Goal: Transaction & Acquisition: Purchase product/service

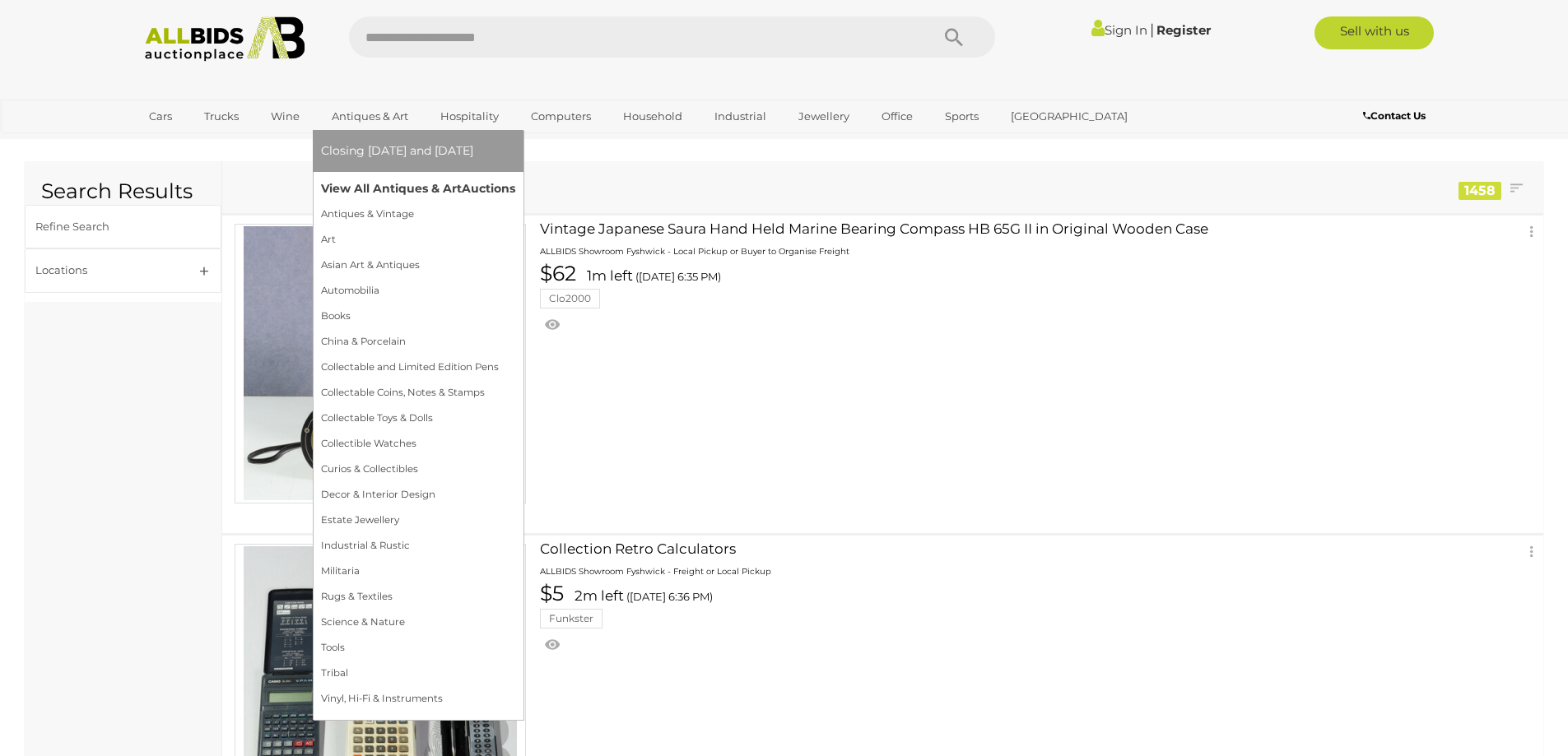
click at [358, 188] on link "View All Antiques & Art Auctions" at bounding box center [418, 189] width 194 height 26
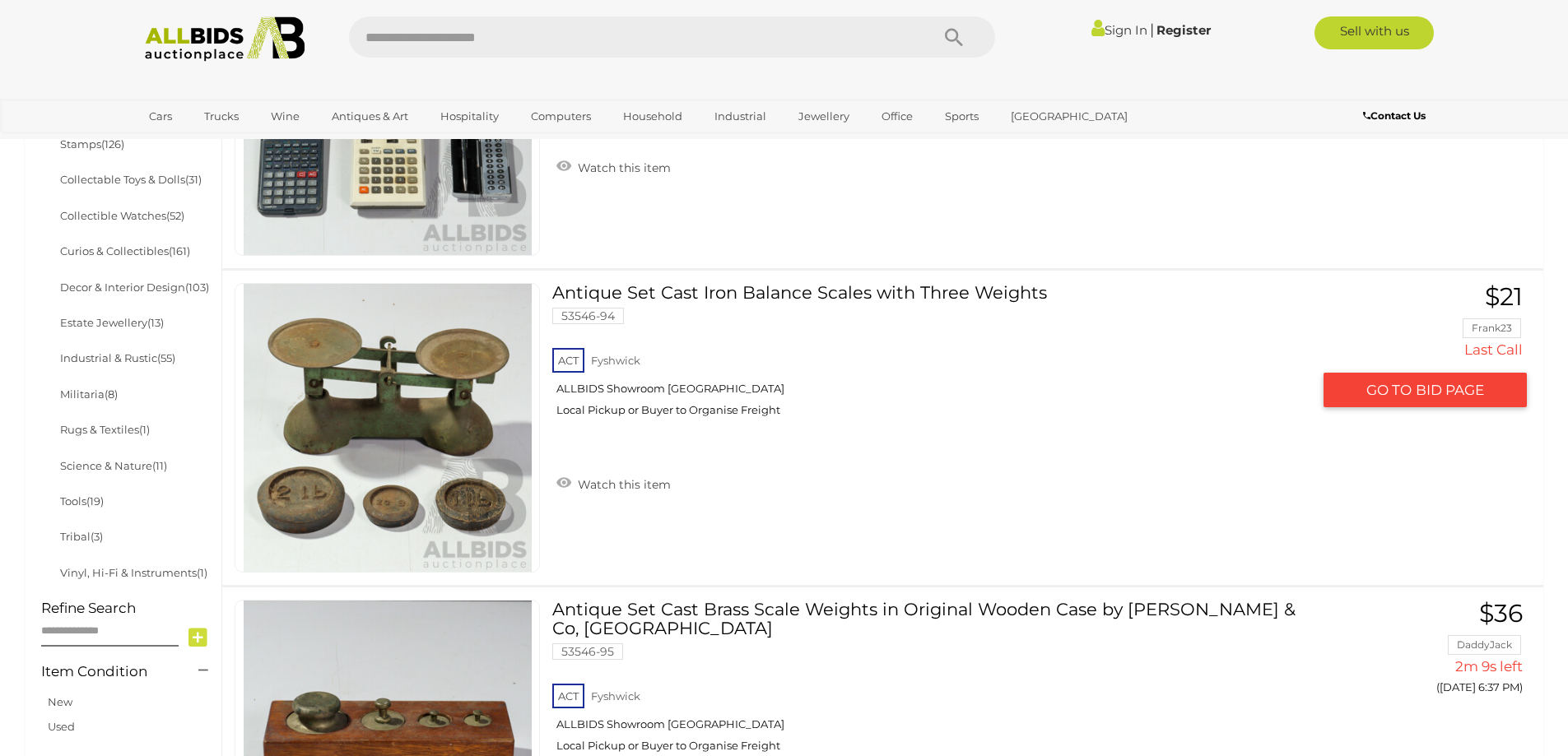
scroll to position [850, 0]
click at [807, 294] on link "Antique Set Cast Iron Balance Scales with Three Weights 53546-94 ACT Fyshwick" at bounding box center [937, 356] width 746 height 146
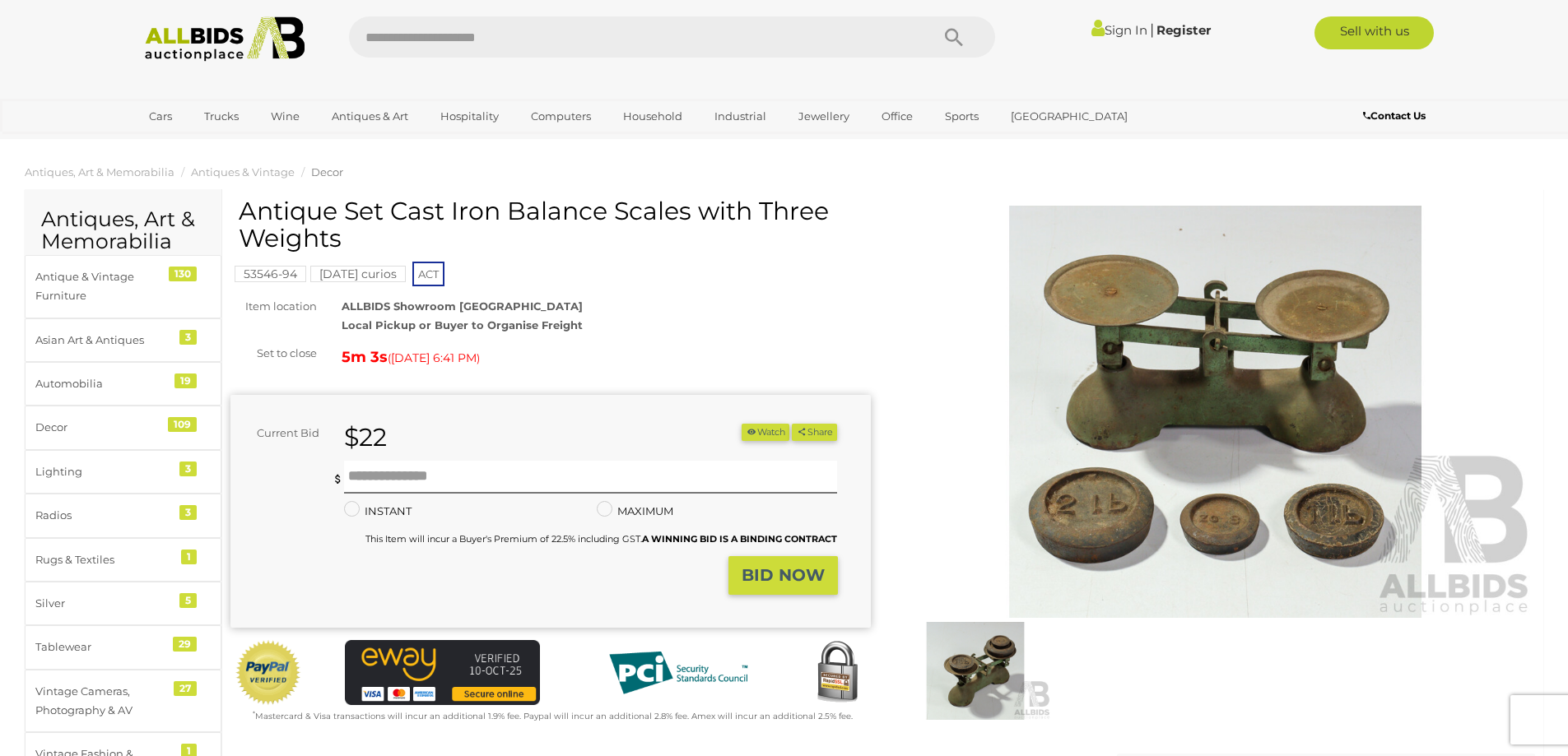
click at [961, 664] on img at bounding box center [975, 671] width 151 height 98
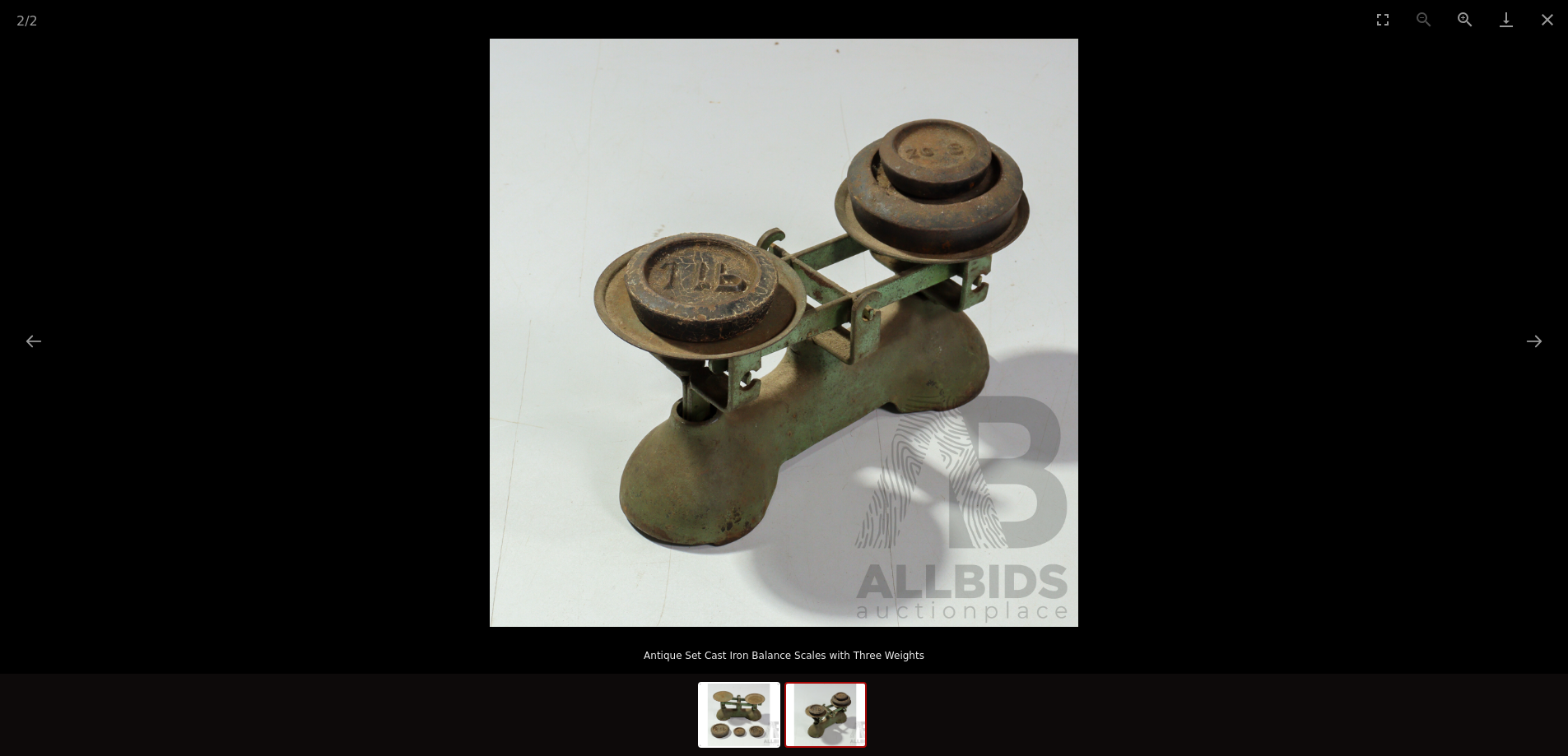
click at [836, 729] on img at bounding box center [825, 714] width 79 height 62
click at [739, 735] on img at bounding box center [739, 714] width 79 height 62
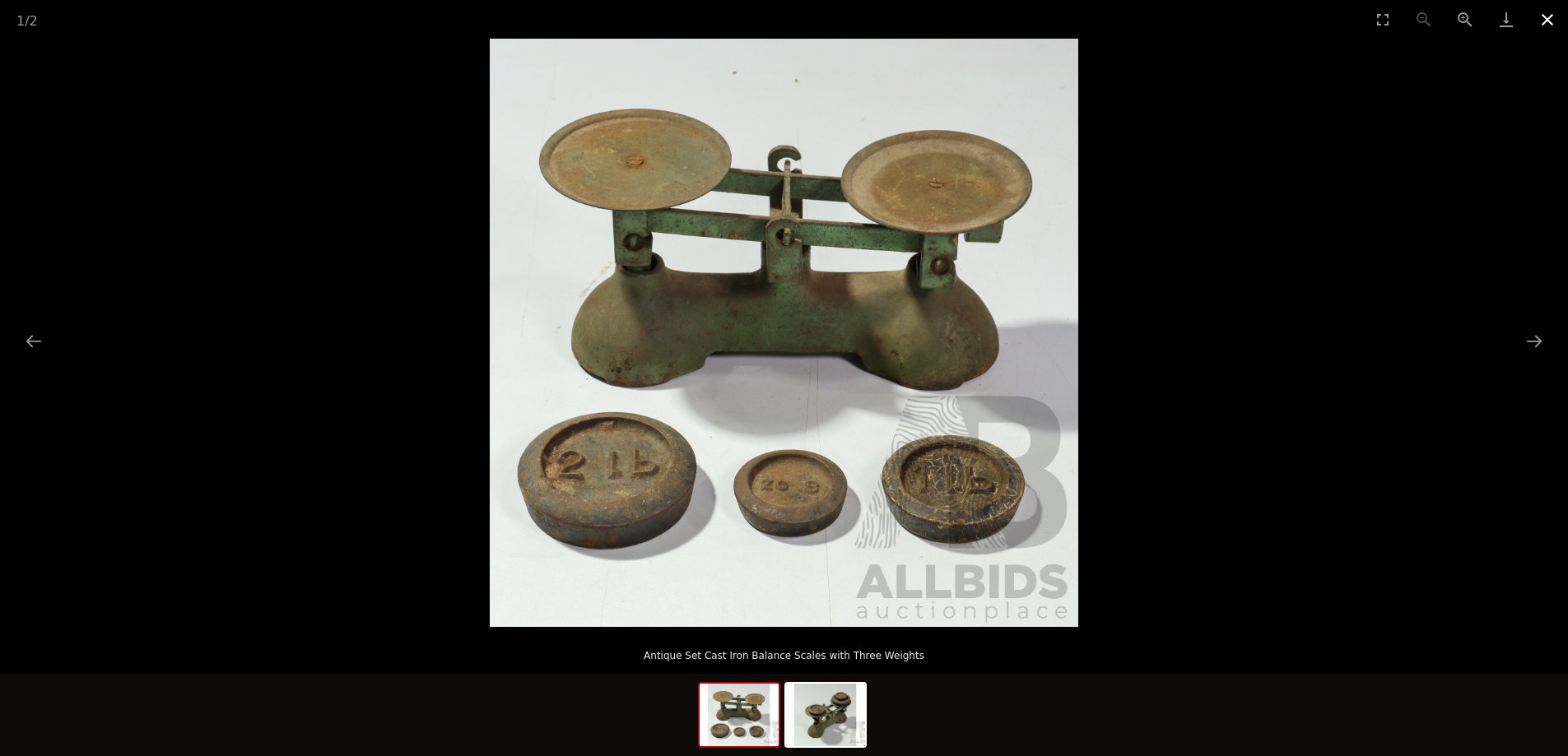
click at [1549, 23] on button "Close gallery" at bounding box center [1547, 19] width 41 height 38
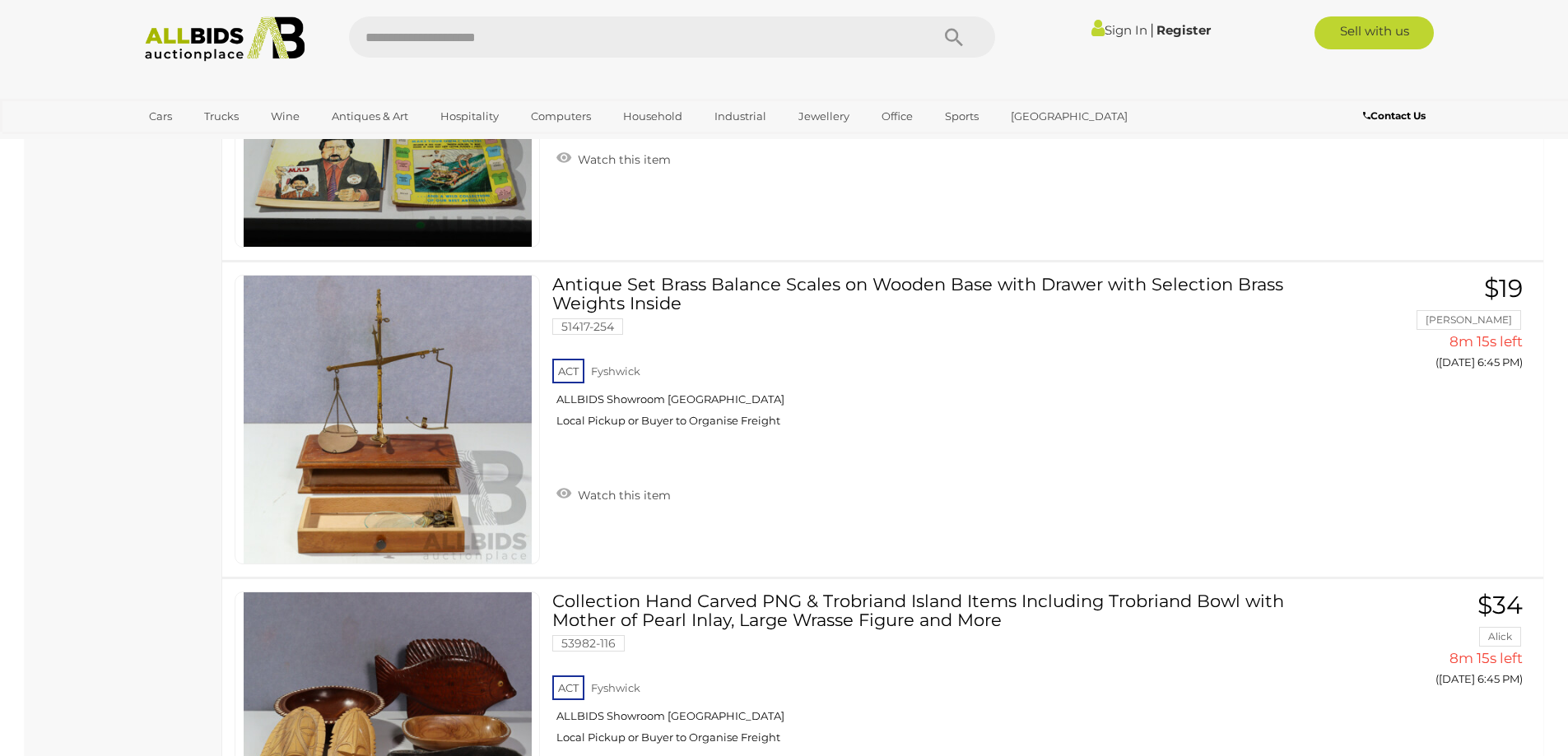
scroll to position [4661, 0]
click at [465, 412] on link at bounding box center [386, 419] width 305 height 290
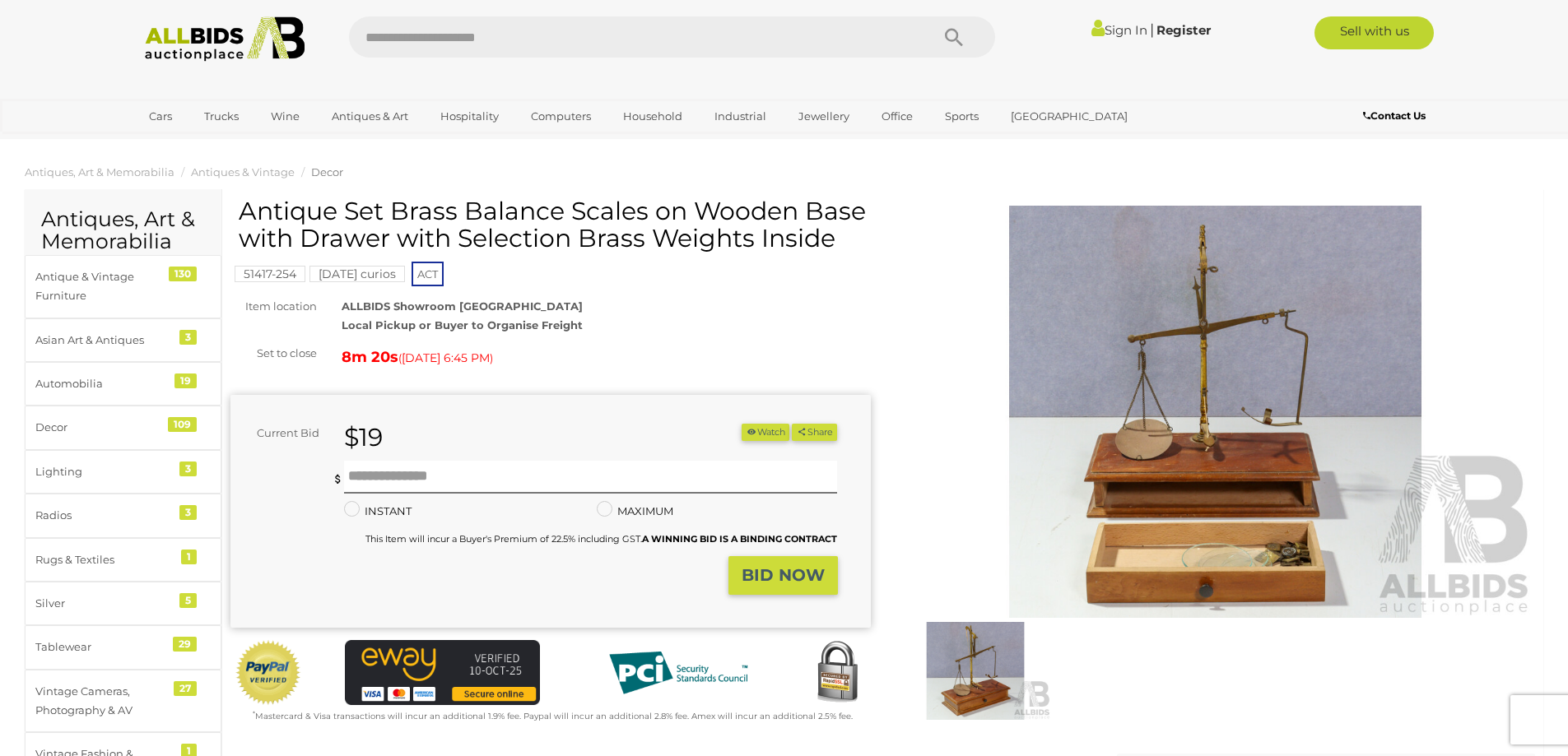
click at [1278, 402] on img at bounding box center [1215, 412] width 640 height 412
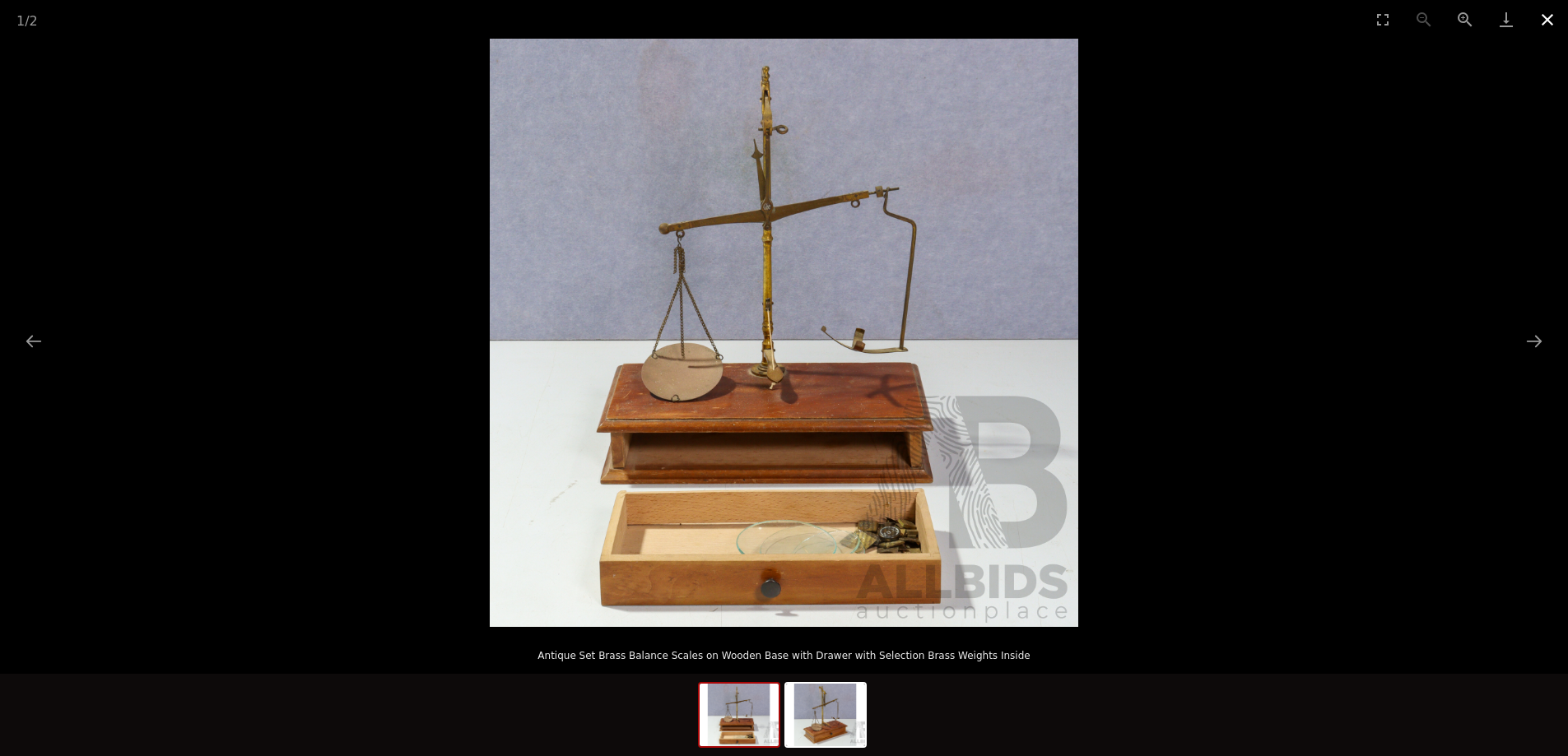
click at [1549, 11] on button "Close gallery" at bounding box center [1547, 19] width 41 height 38
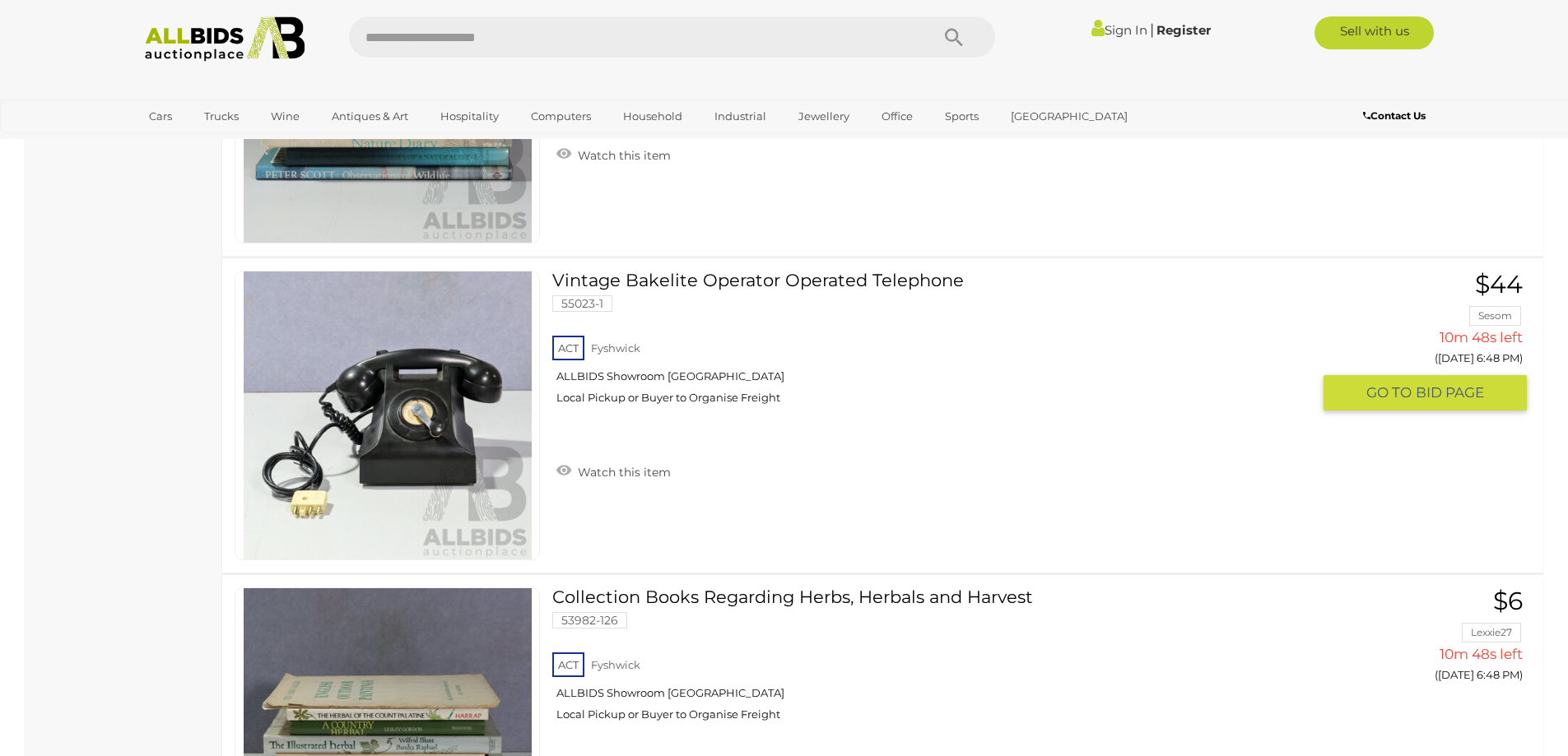
scroll to position [6262, 0]
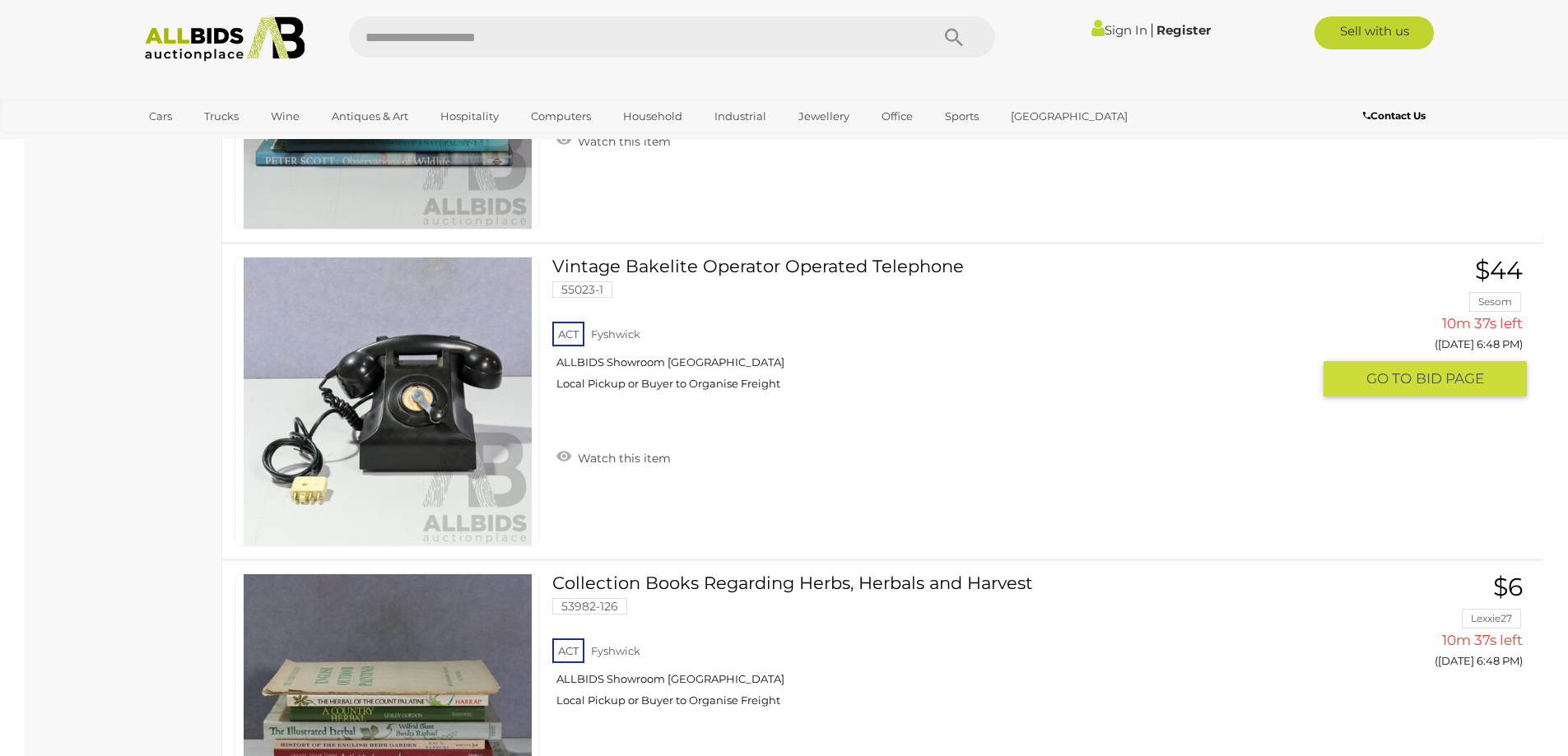
click at [879, 270] on link "Vintage Bakelite Operator Operated Telephone 55023-1 ACT Fyshwick ALLBIDS Showr…" at bounding box center [937, 329] width 746 height 146
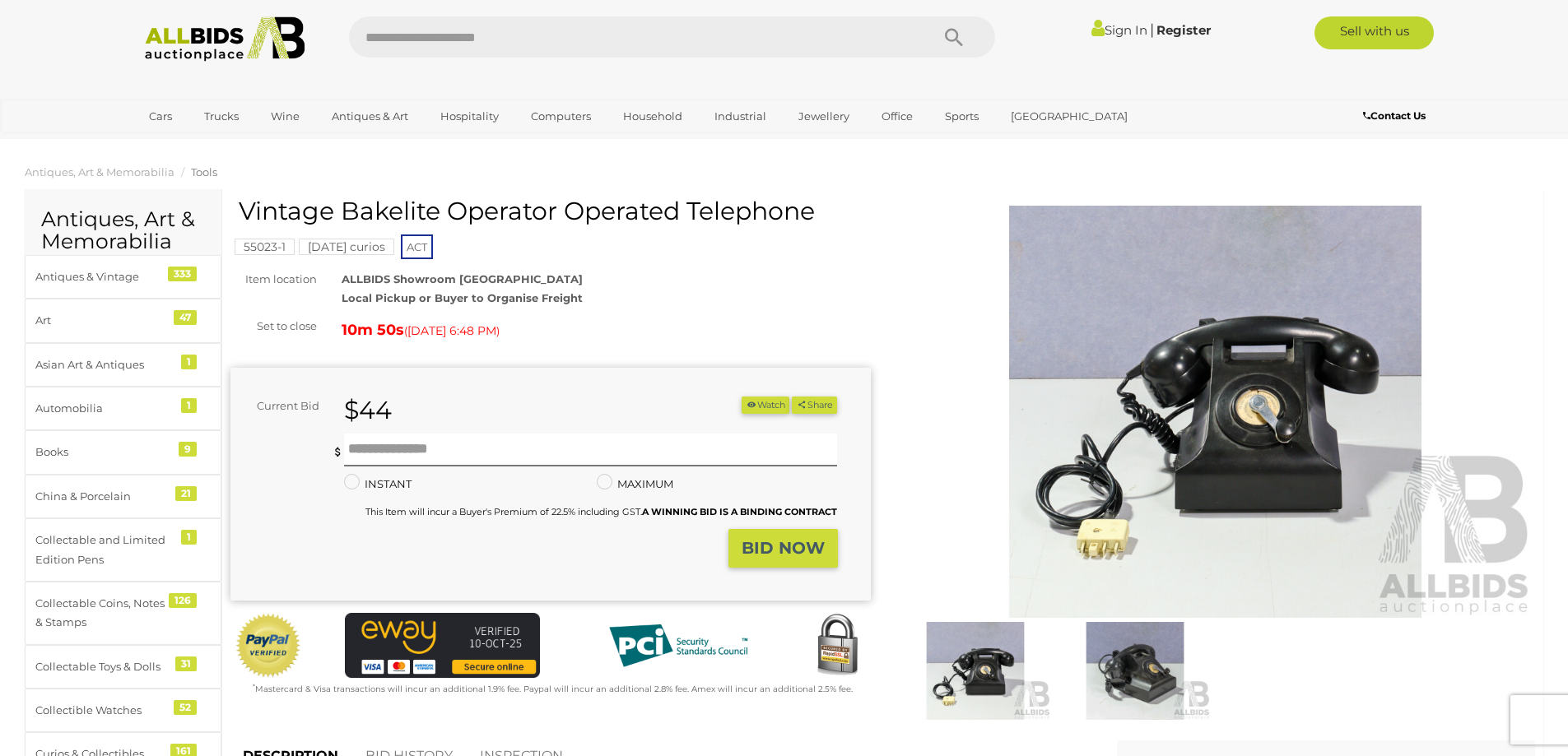
click at [1138, 642] on img at bounding box center [1134, 671] width 151 height 98
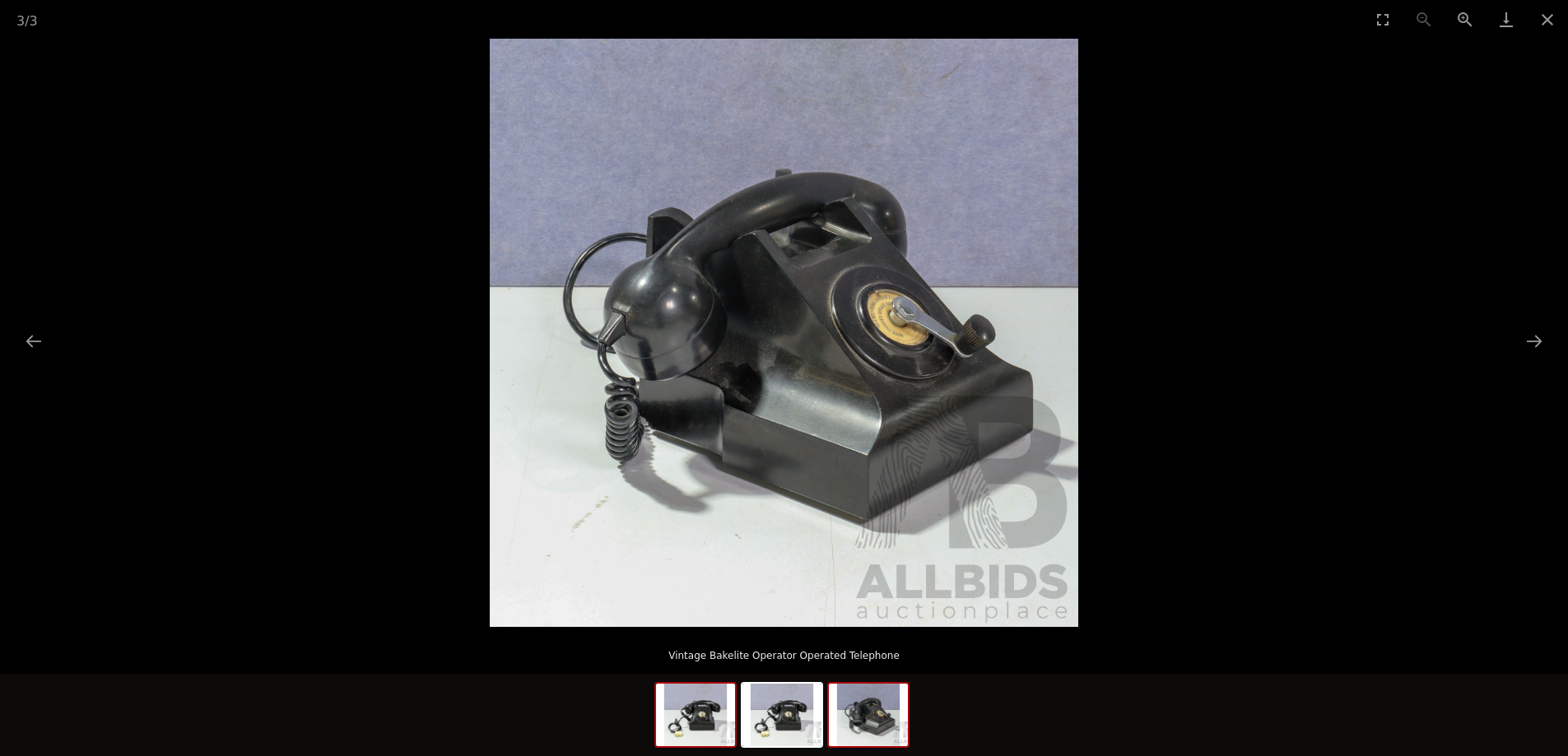
click at [692, 729] on img at bounding box center [696, 714] width 79 height 62
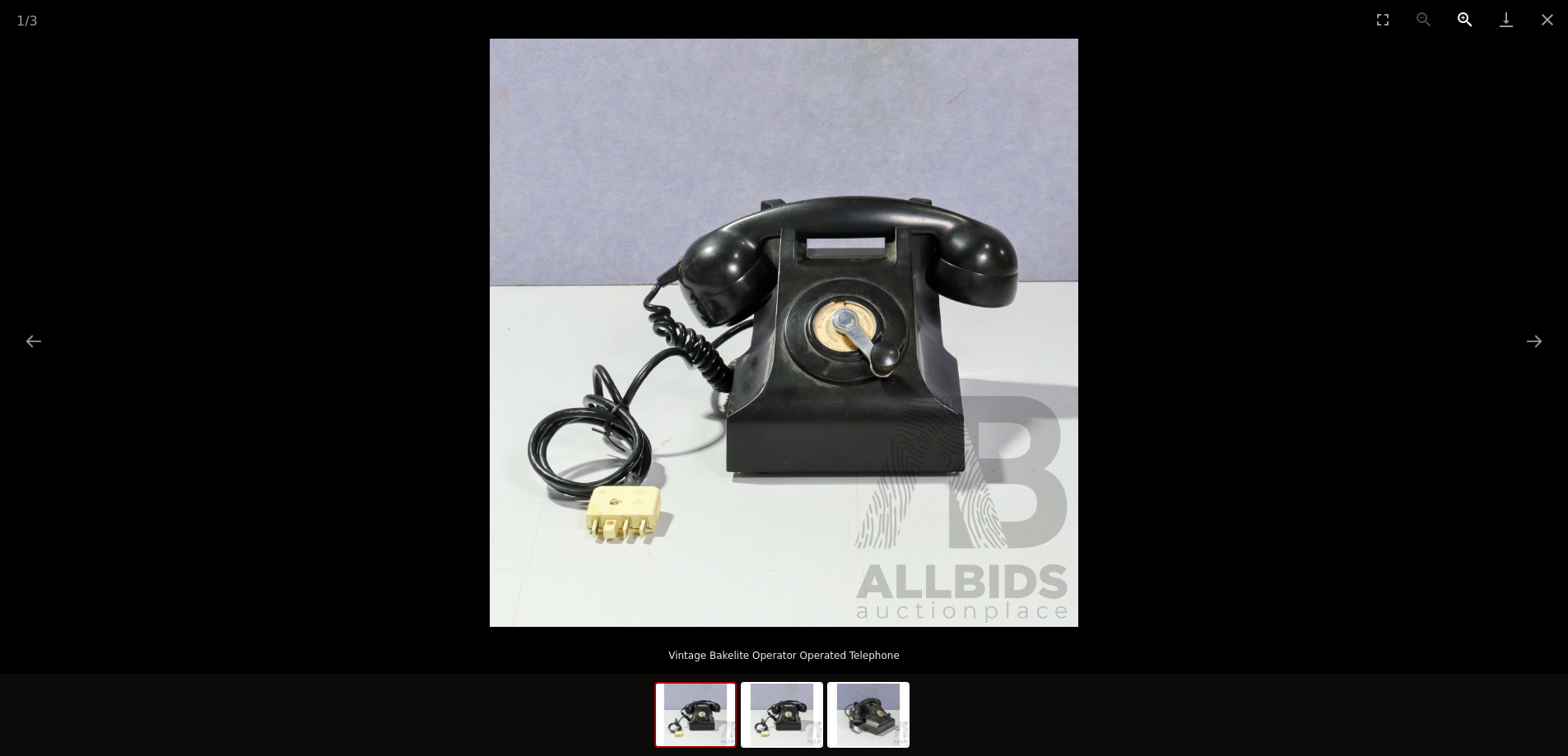
click at [1470, 13] on button "Zoom in" at bounding box center [1465, 19] width 41 height 38
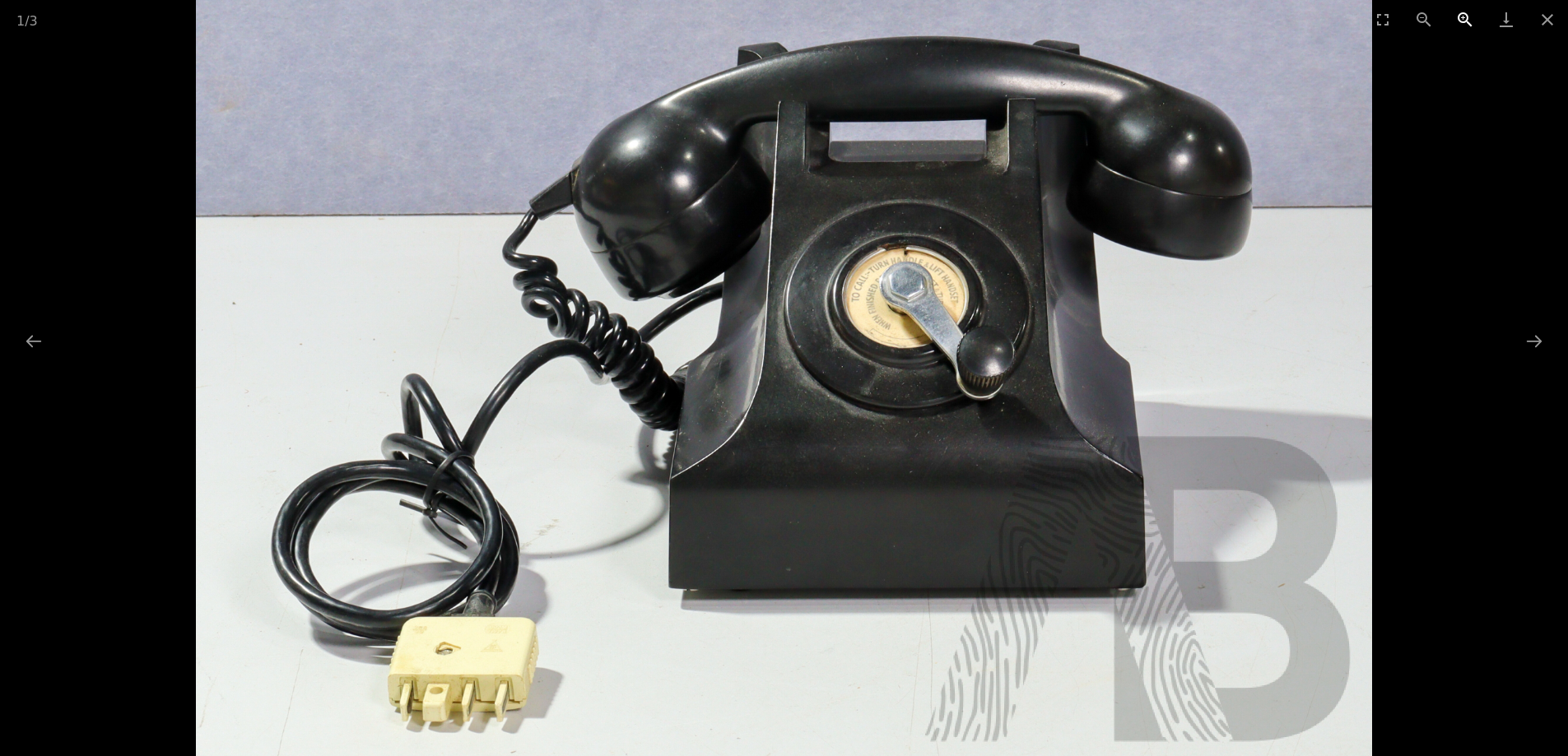
click at [1470, 13] on button "Zoom in" at bounding box center [1465, 19] width 41 height 38
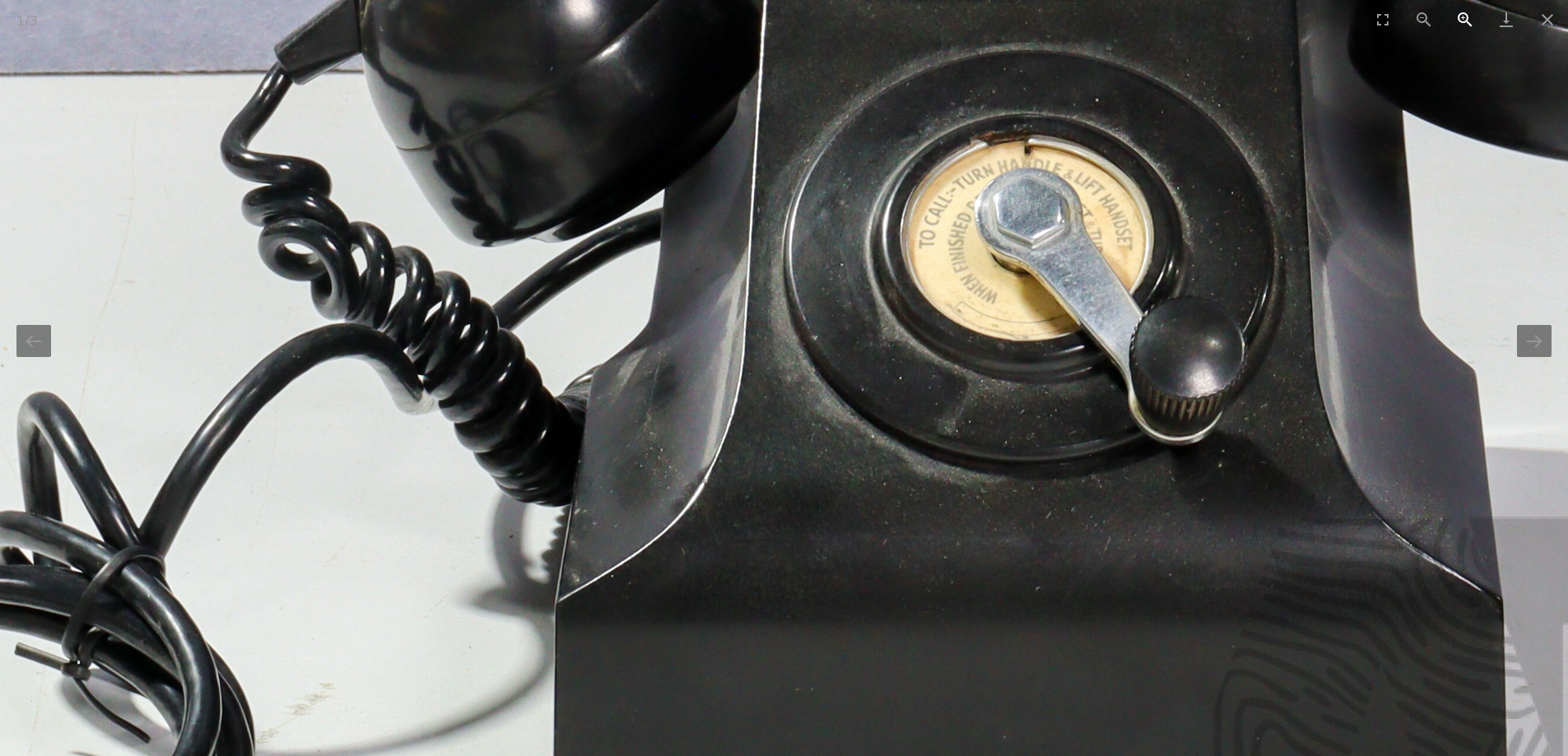
click at [1470, 13] on button "Zoom in" at bounding box center [1465, 19] width 41 height 38
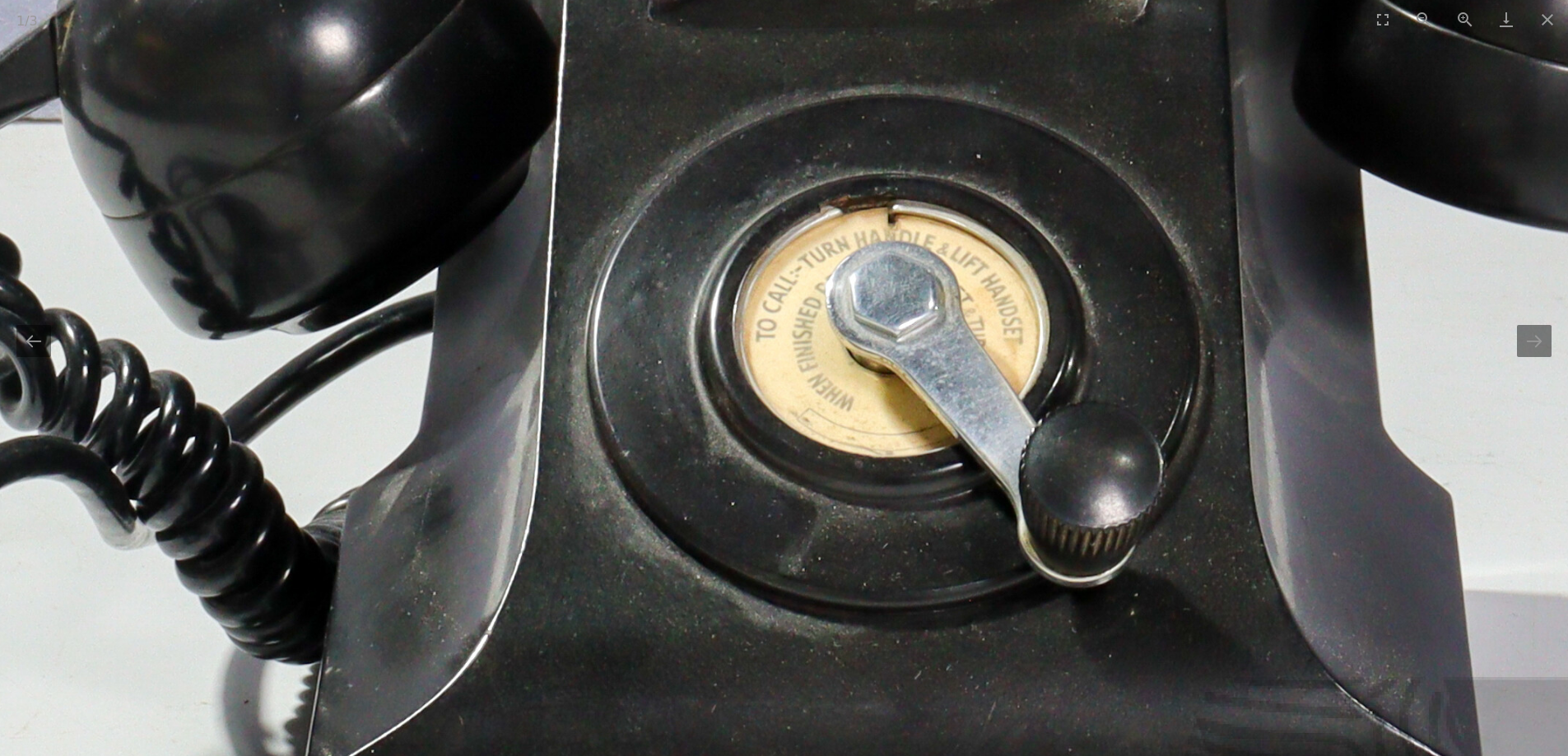
drag, startPoint x: 1173, startPoint y: 452, endPoint x: 977, endPoint y: 571, distance: 229.3
click at [977, 571] on img at bounding box center [587, 362] width 2942 height 2941
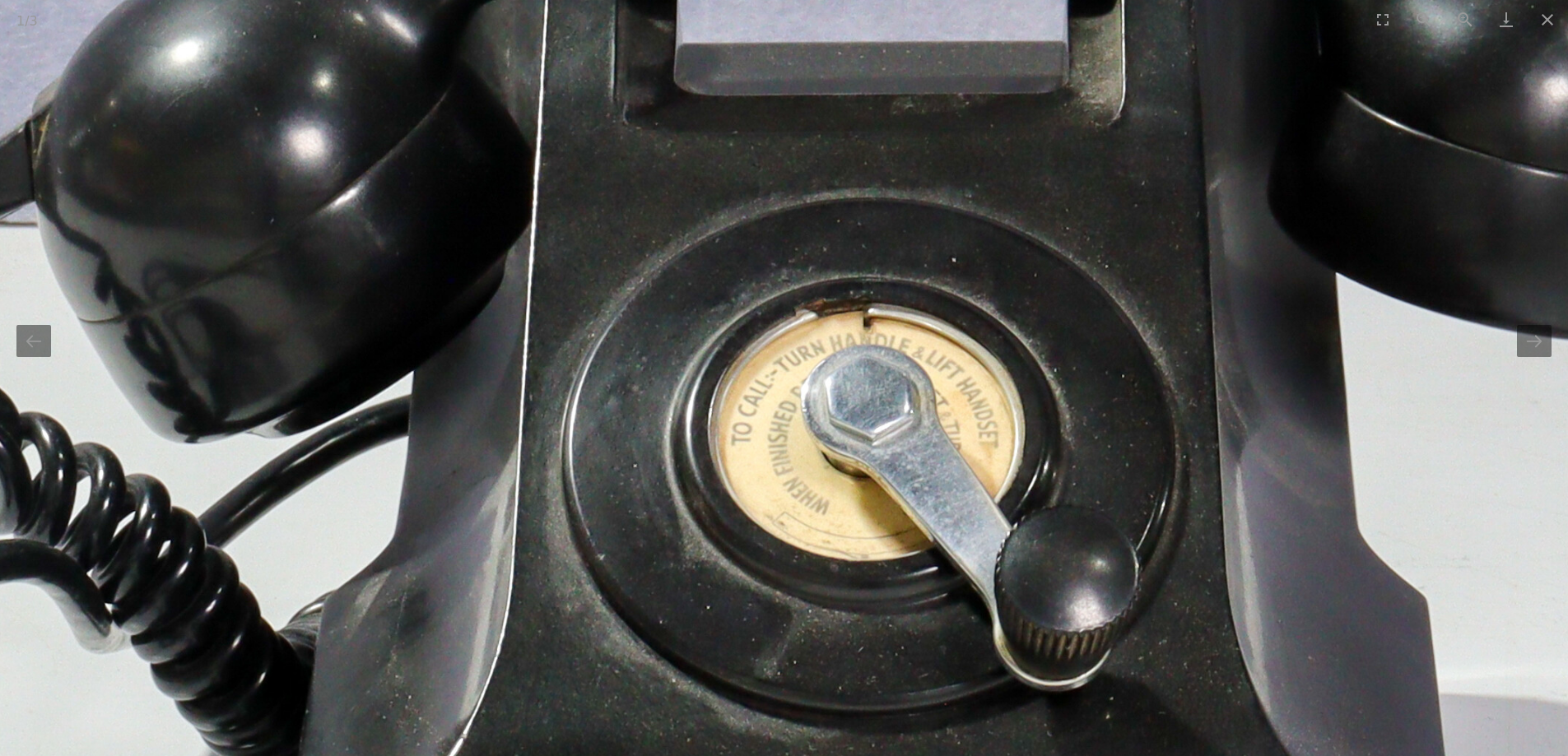
drag, startPoint x: 1258, startPoint y: 407, endPoint x: 1311, endPoint y: 355, distance: 74.2
click at [1311, 355] on img at bounding box center [562, 466] width 2942 height 2941
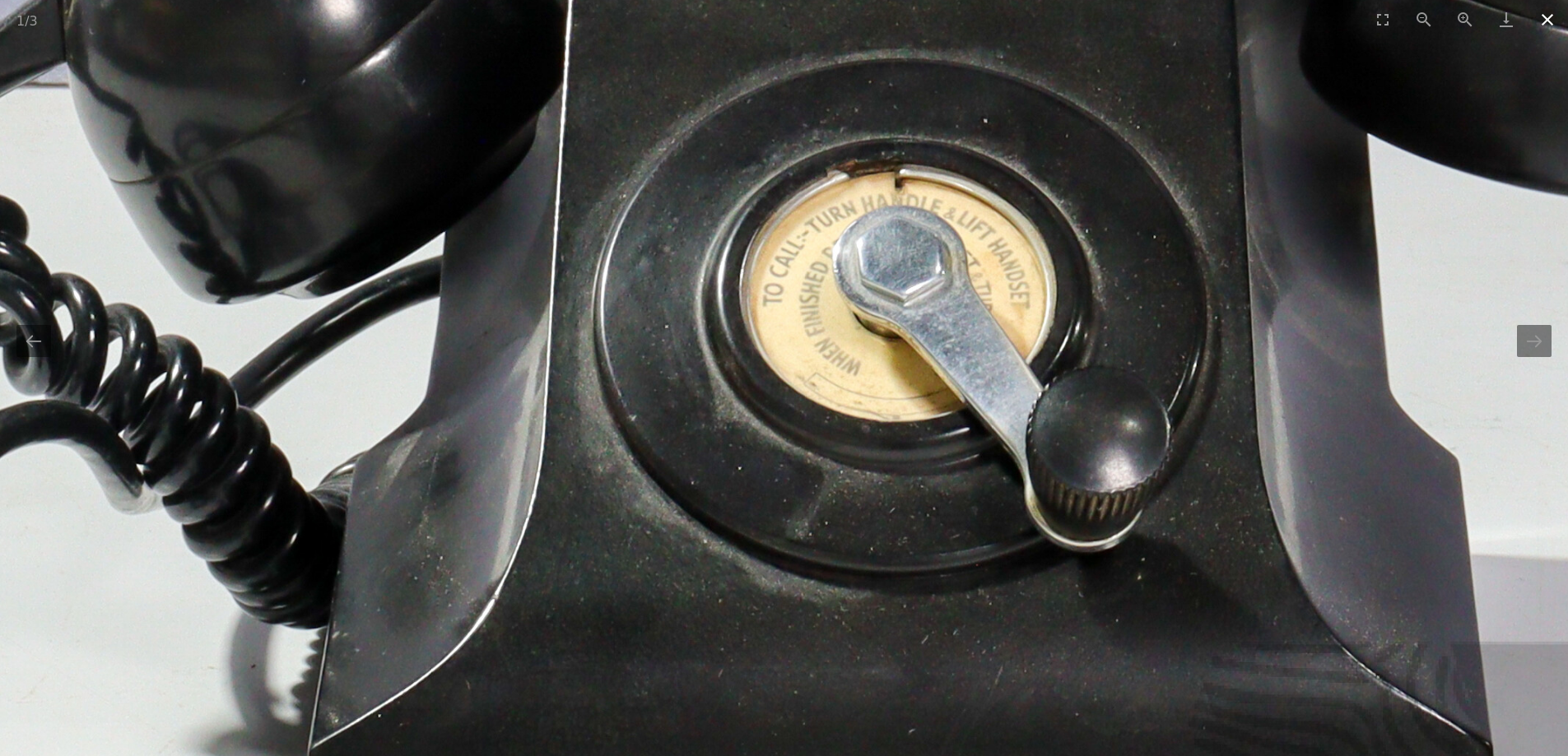
click at [1547, 14] on button "Close gallery" at bounding box center [1547, 19] width 41 height 38
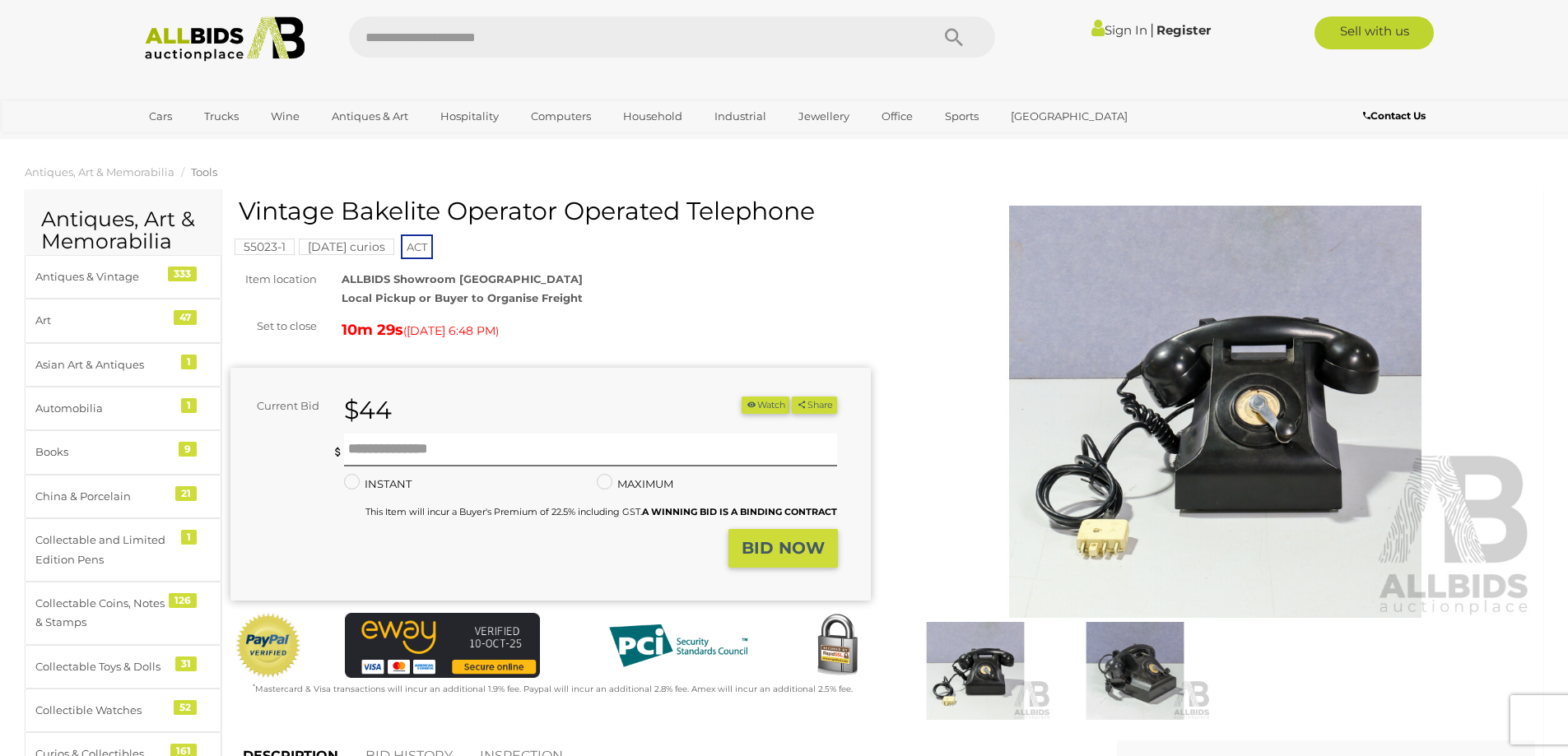
click at [1123, 670] on img at bounding box center [1134, 671] width 151 height 98
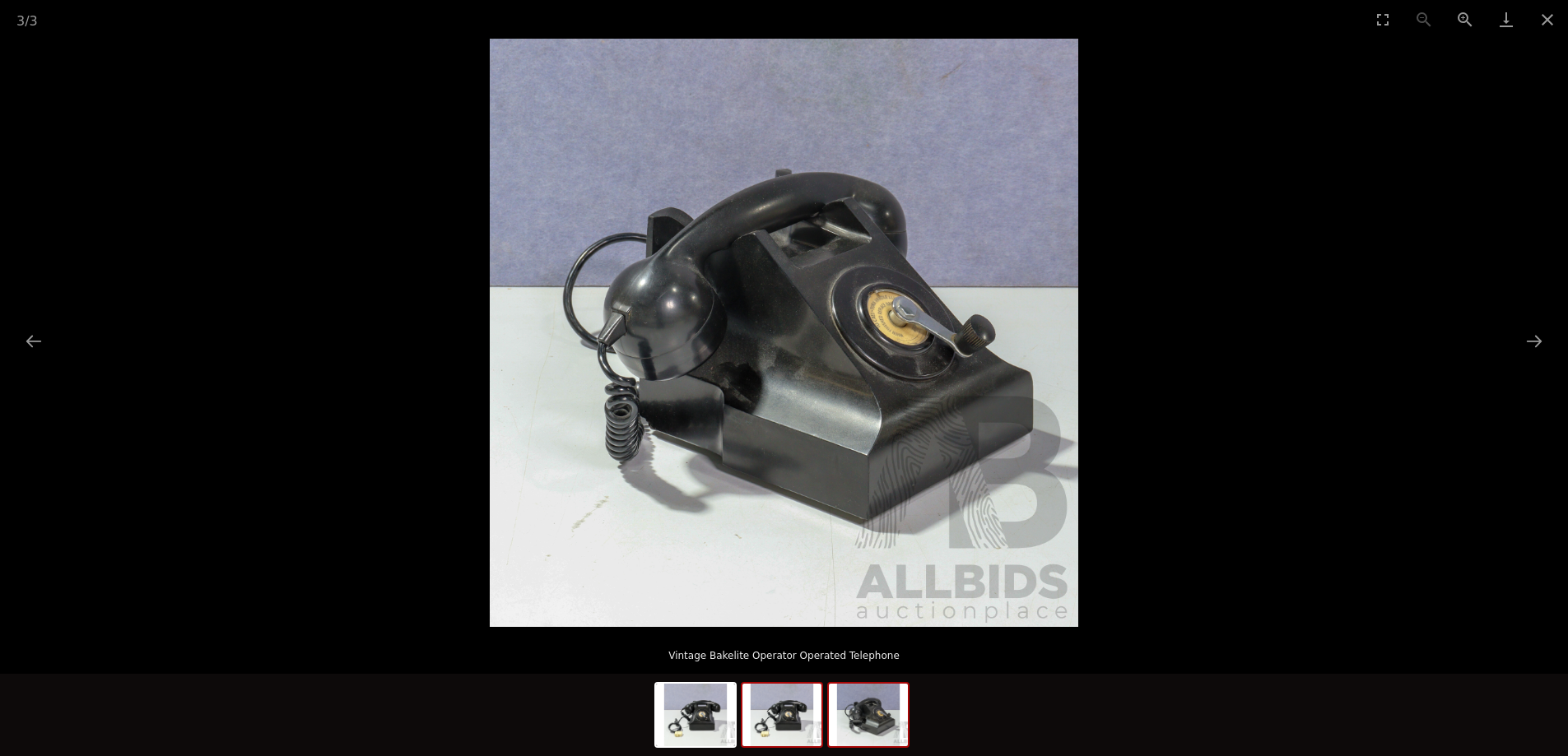
click at [790, 714] on img at bounding box center [782, 714] width 79 height 62
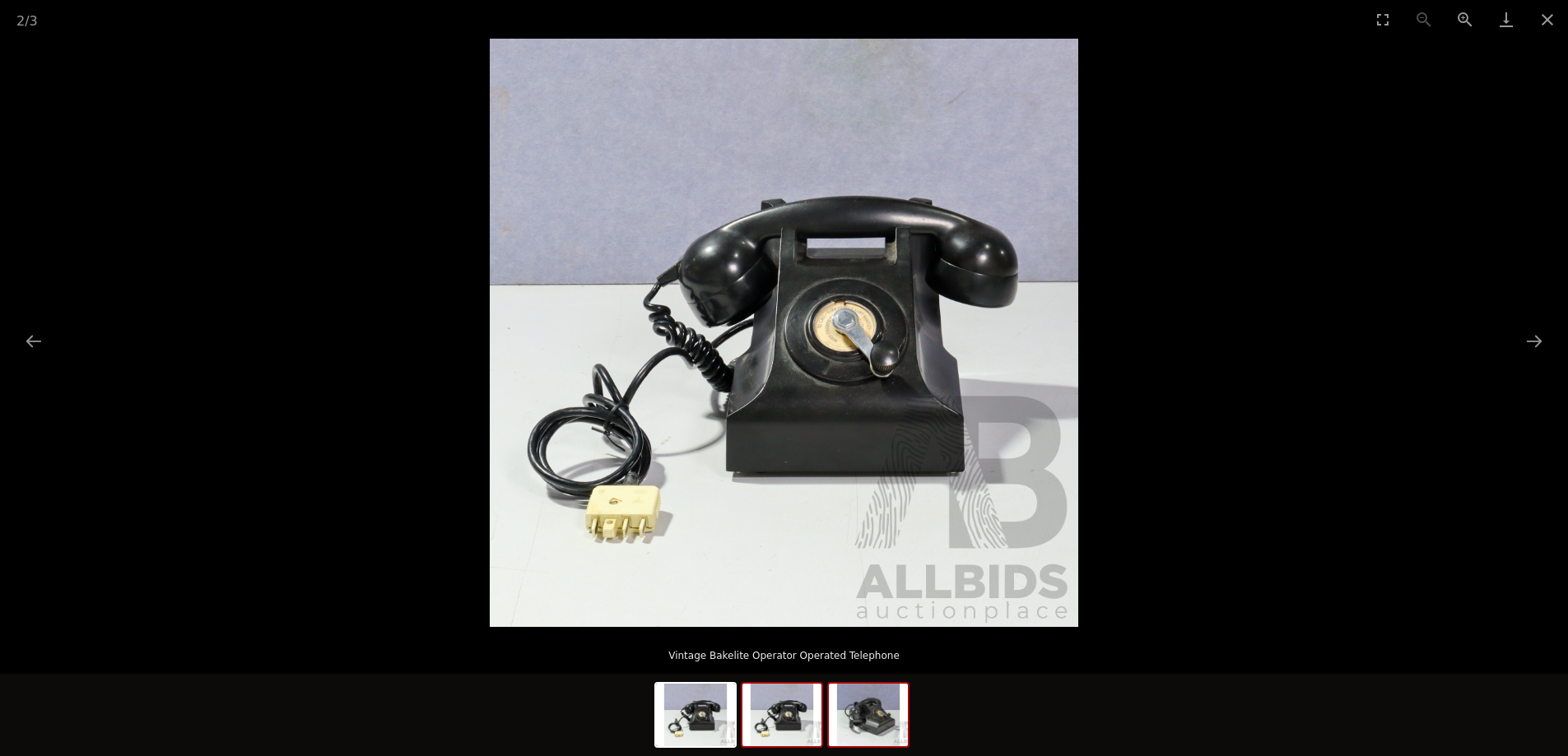
click at [887, 739] on img at bounding box center [868, 714] width 79 height 62
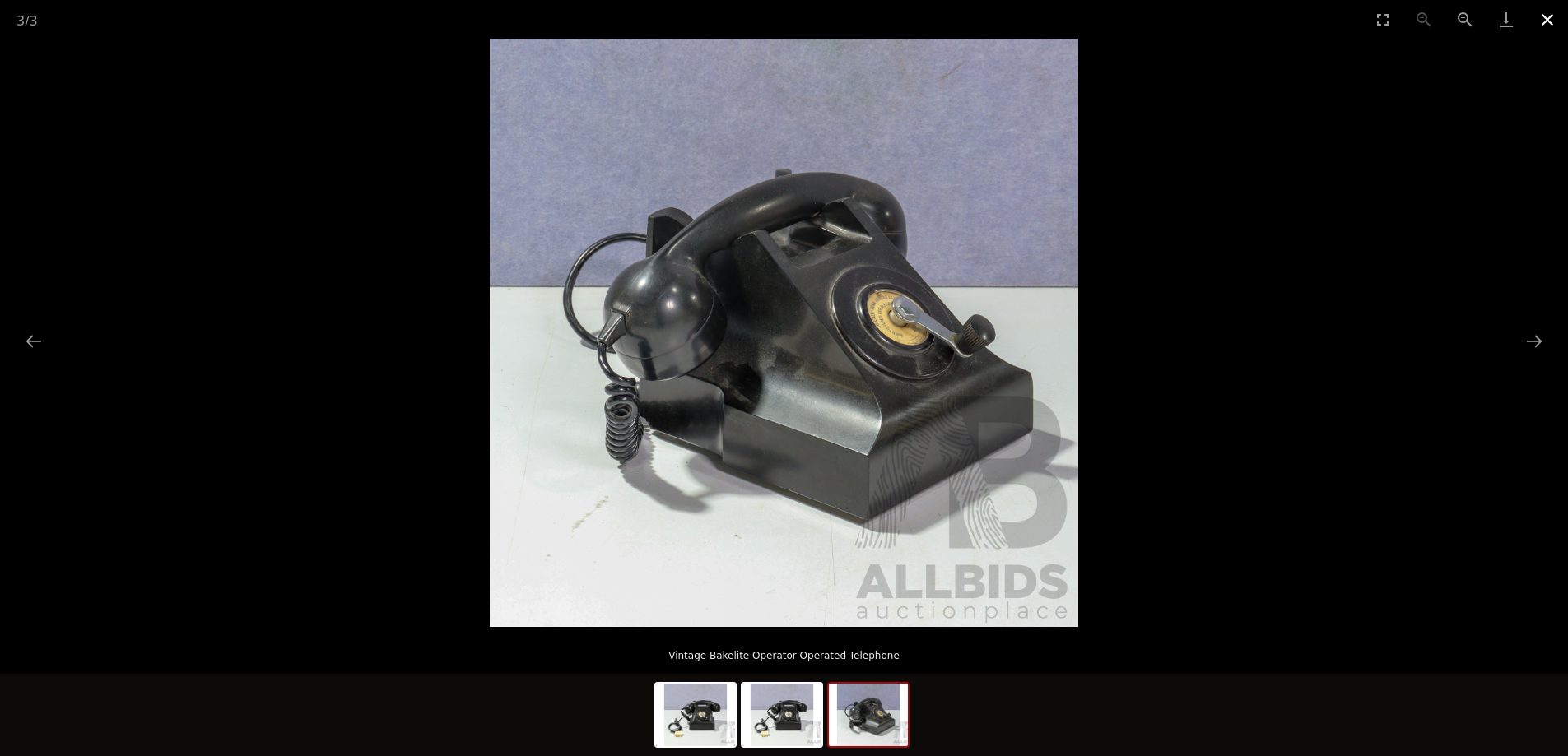
click at [1547, 15] on button "Close gallery" at bounding box center [1547, 19] width 41 height 38
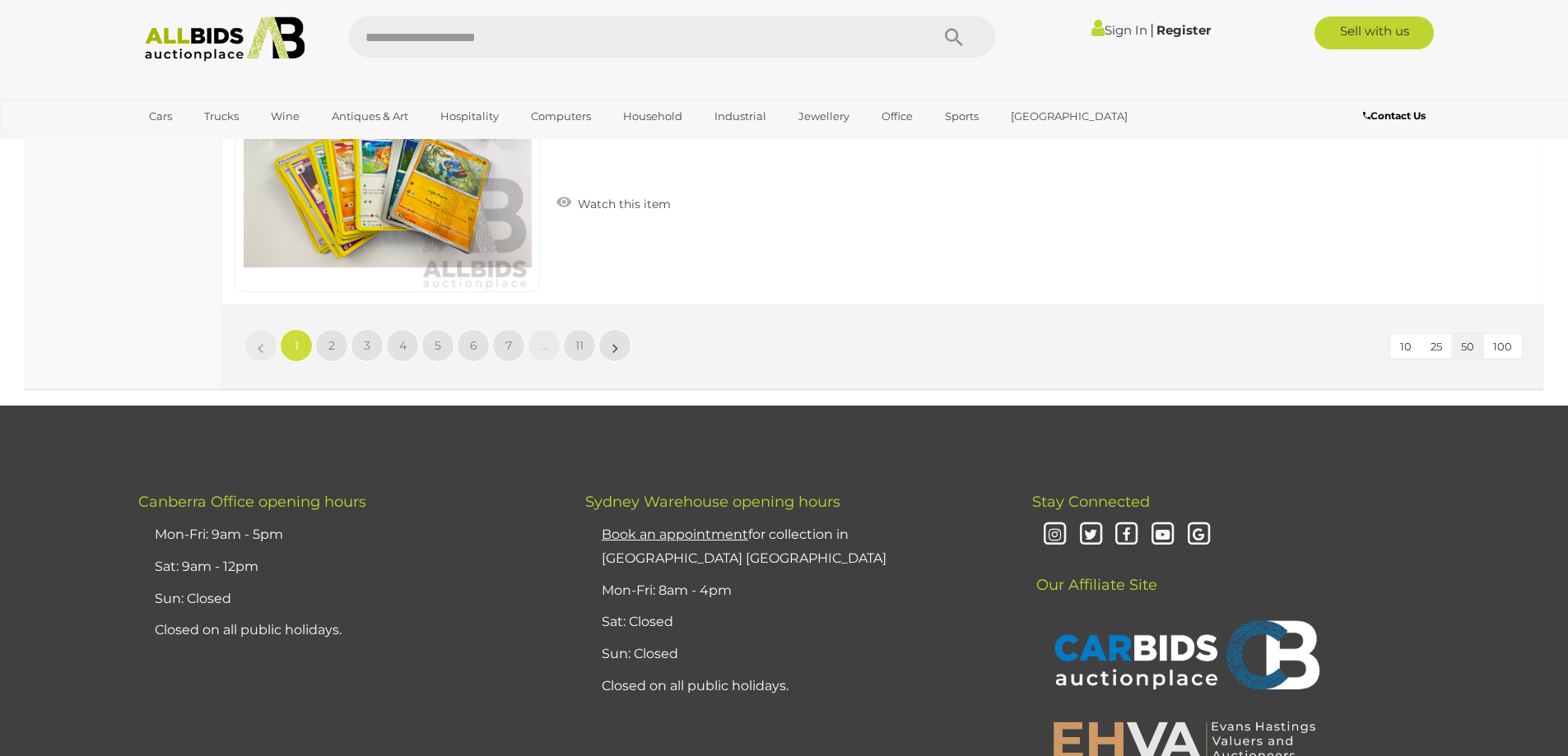
scroll to position [16031, 0]
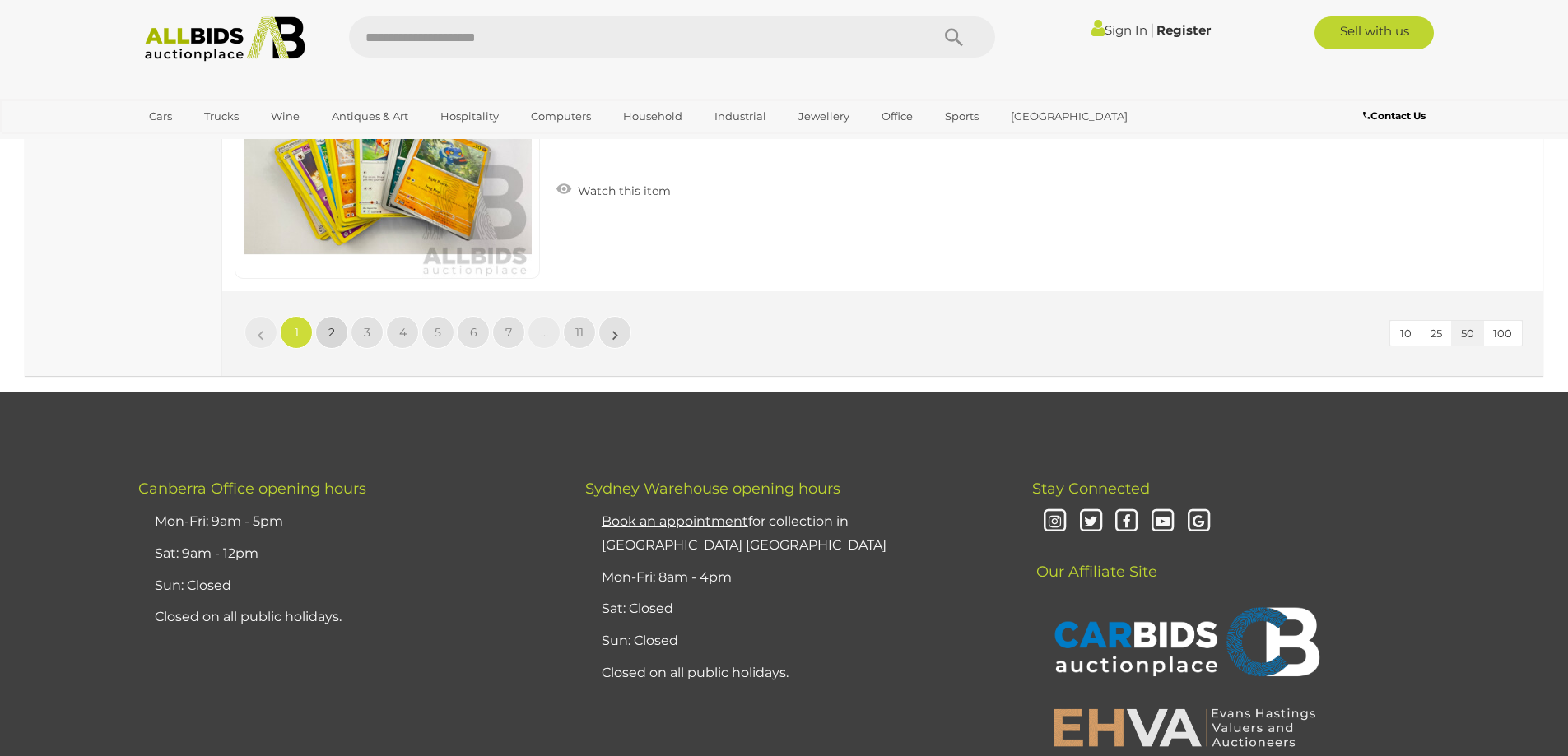
click at [330, 337] on span "2" at bounding box center [332, 331] width 7 height 15
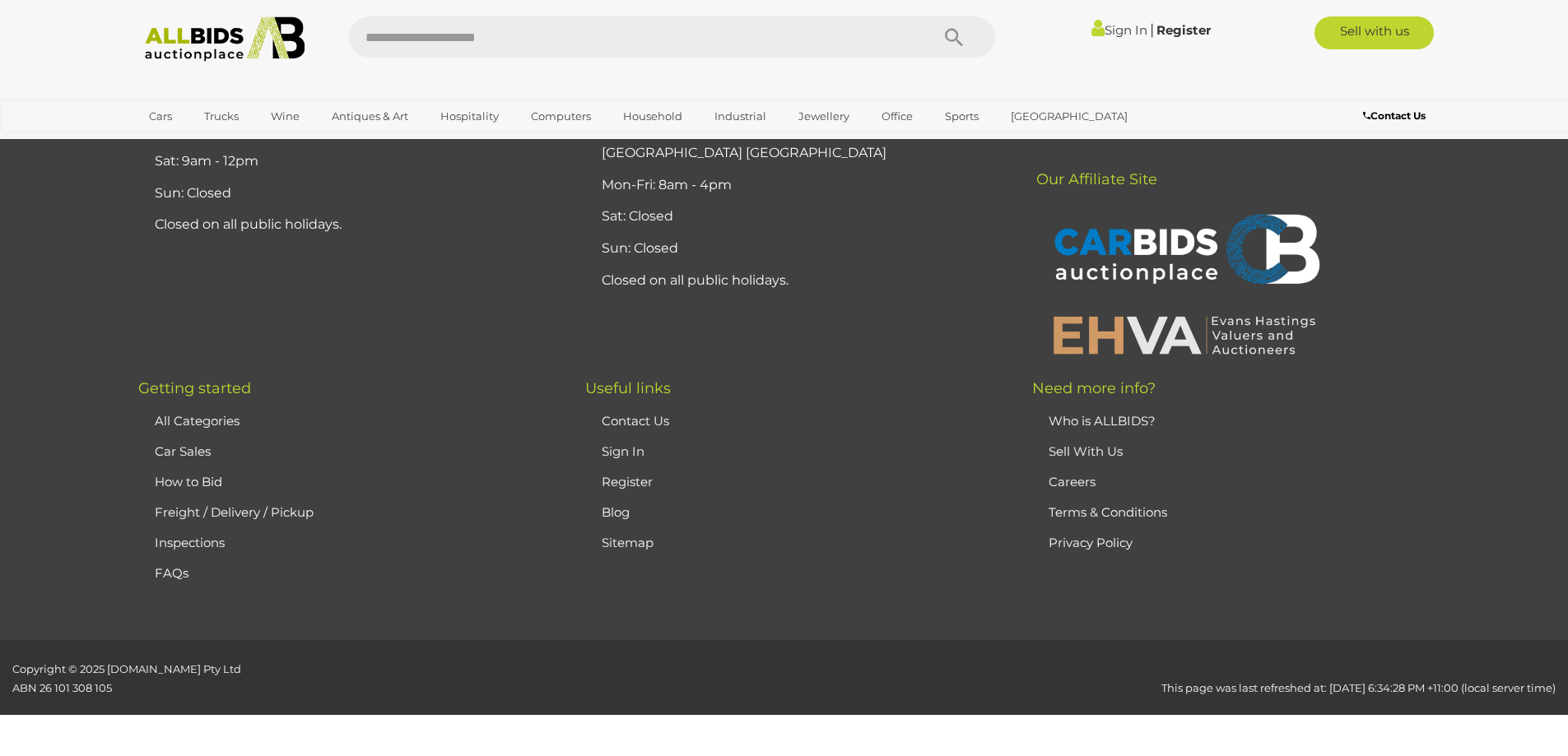
scroll to position [321, 0]
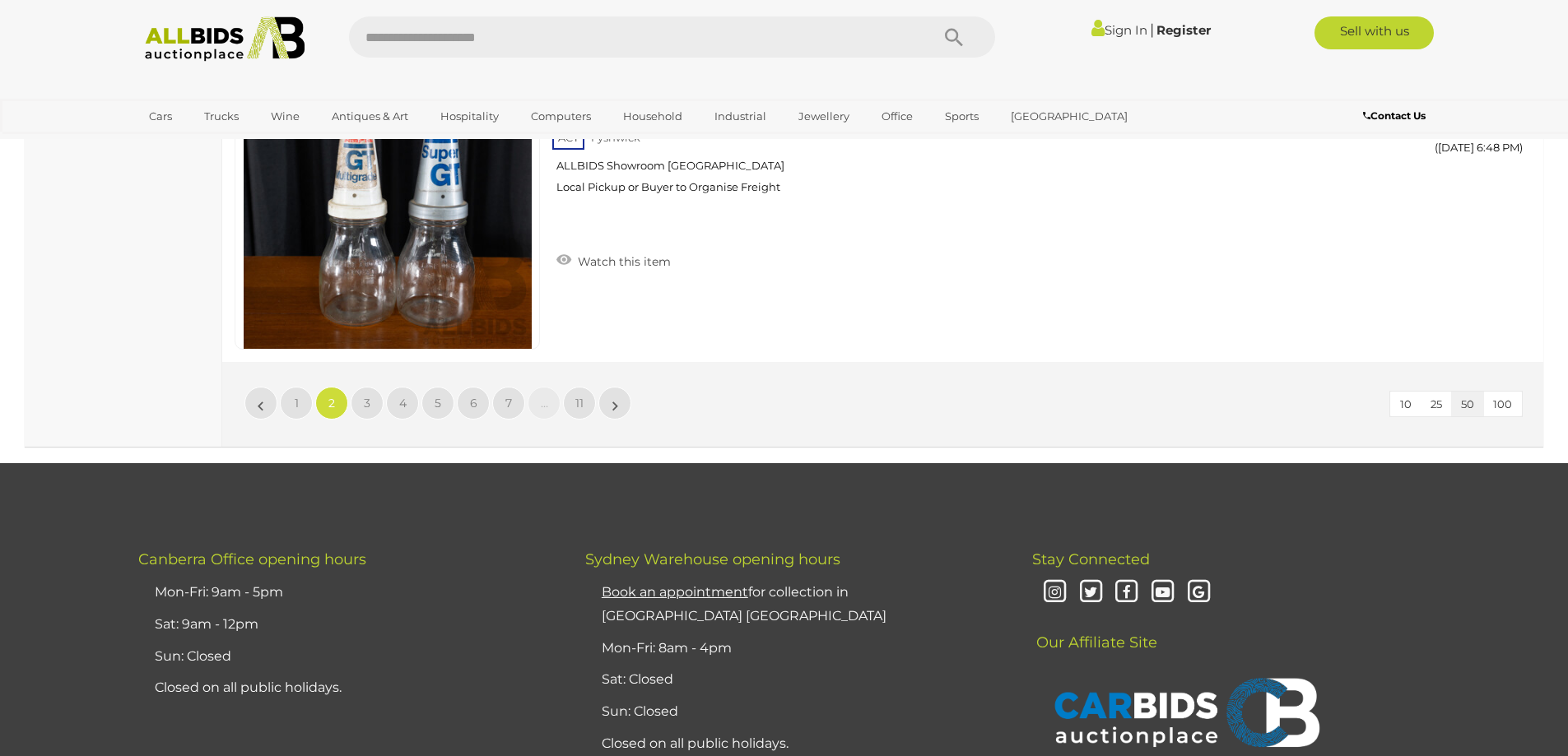
scroll to position [15979, 0]
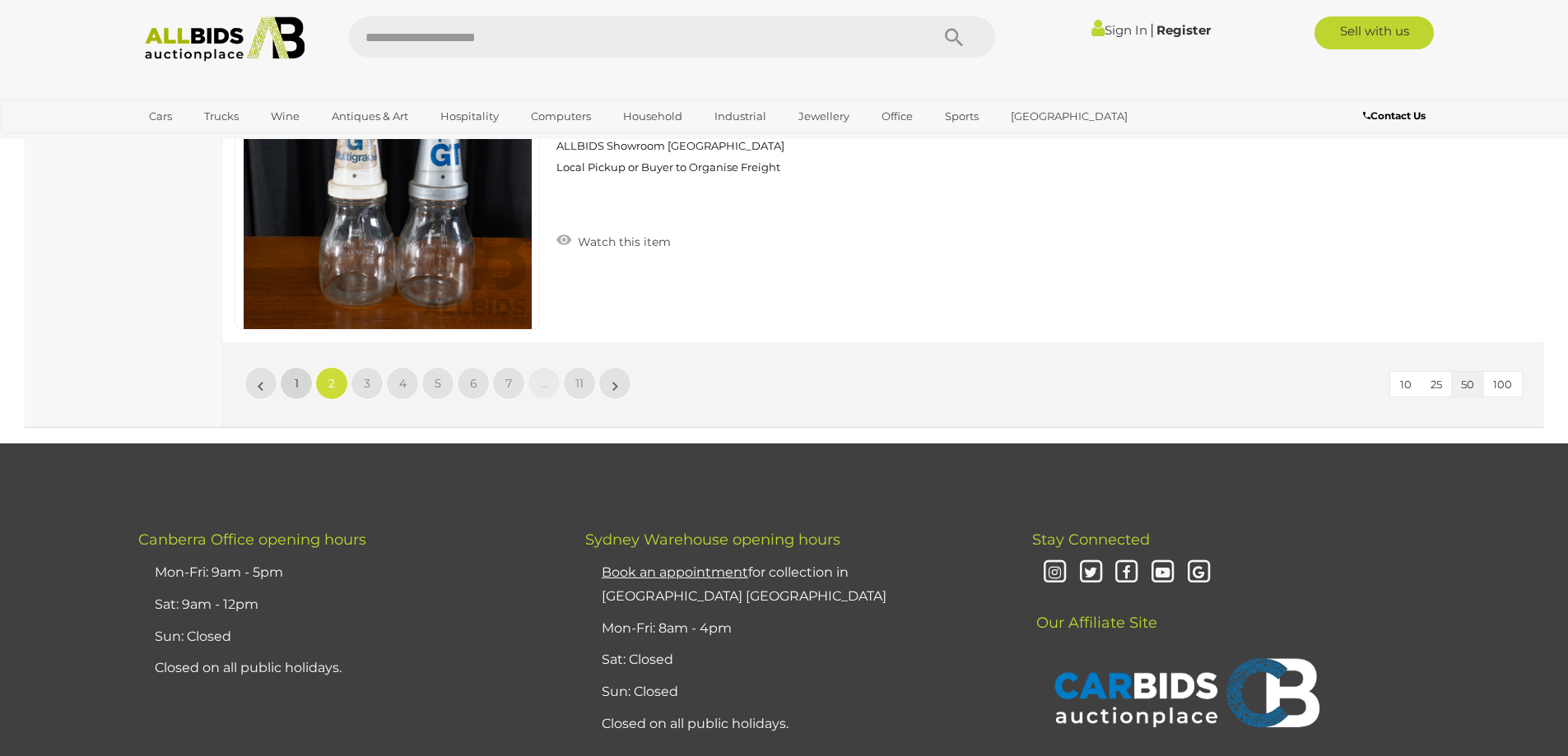
click at [291, 383] on link "1" at bounding box center [296, 384] width 33 height 33
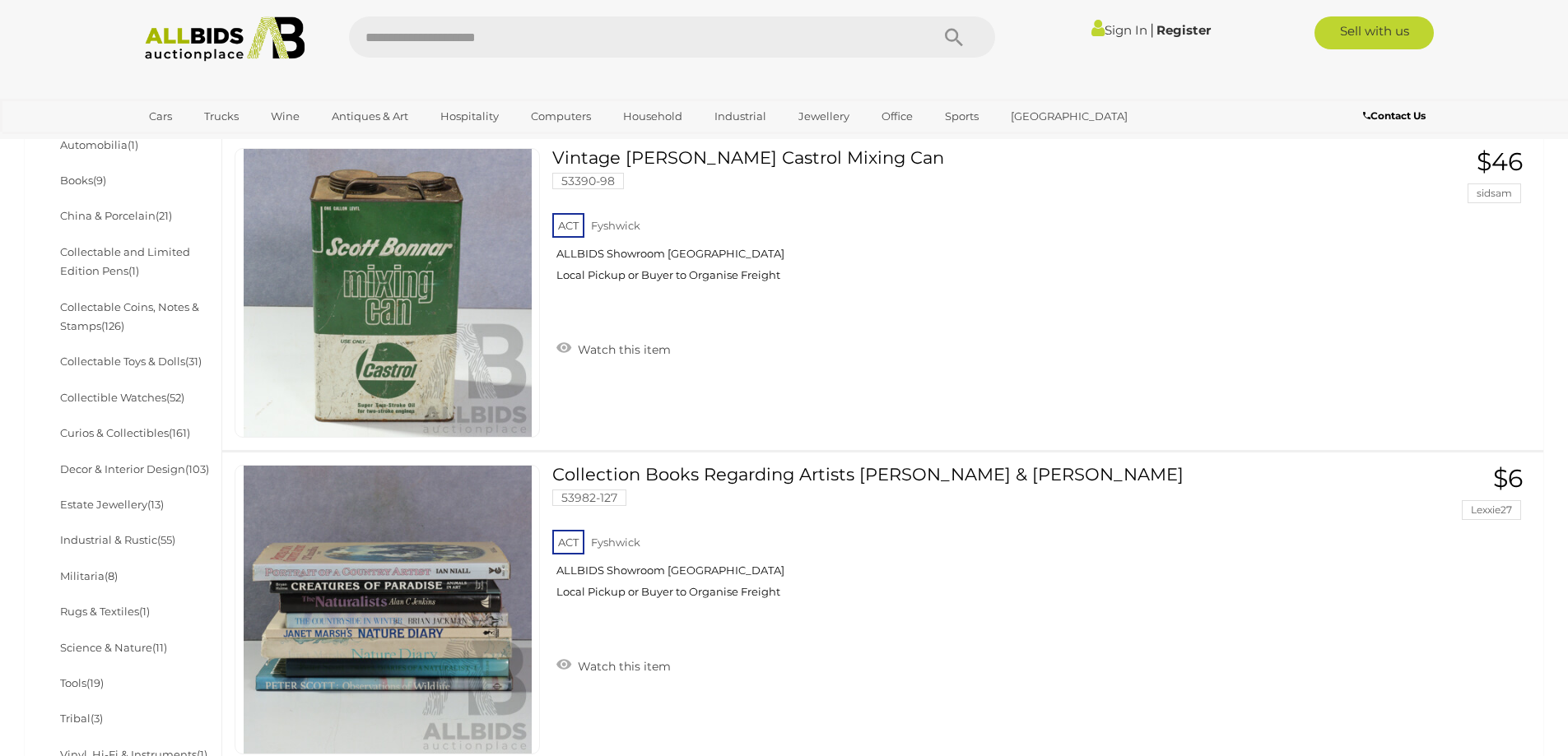
scroll to position [160, 0]
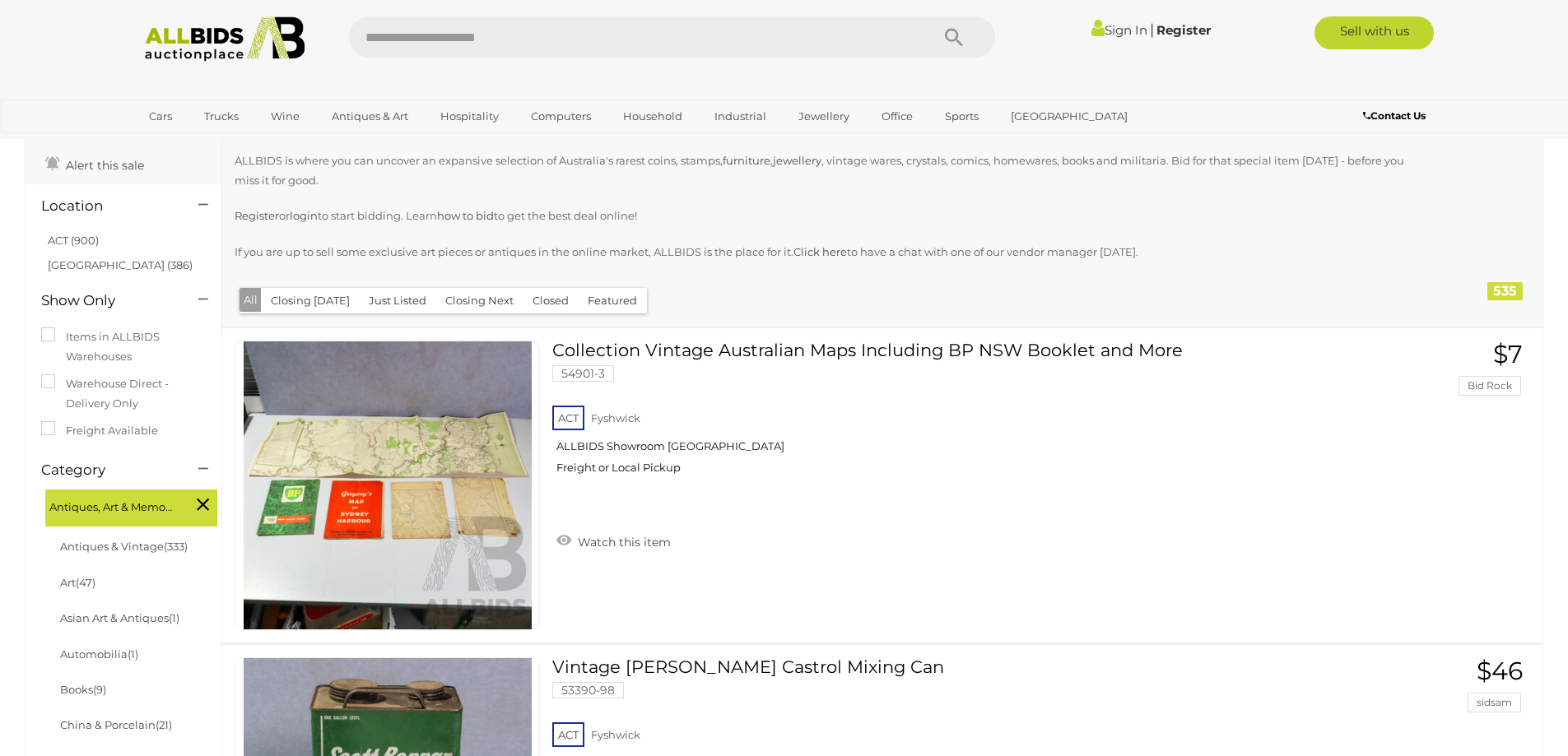
click at [206, 40] on img at bounding box center [225, 38] width 179 height 45
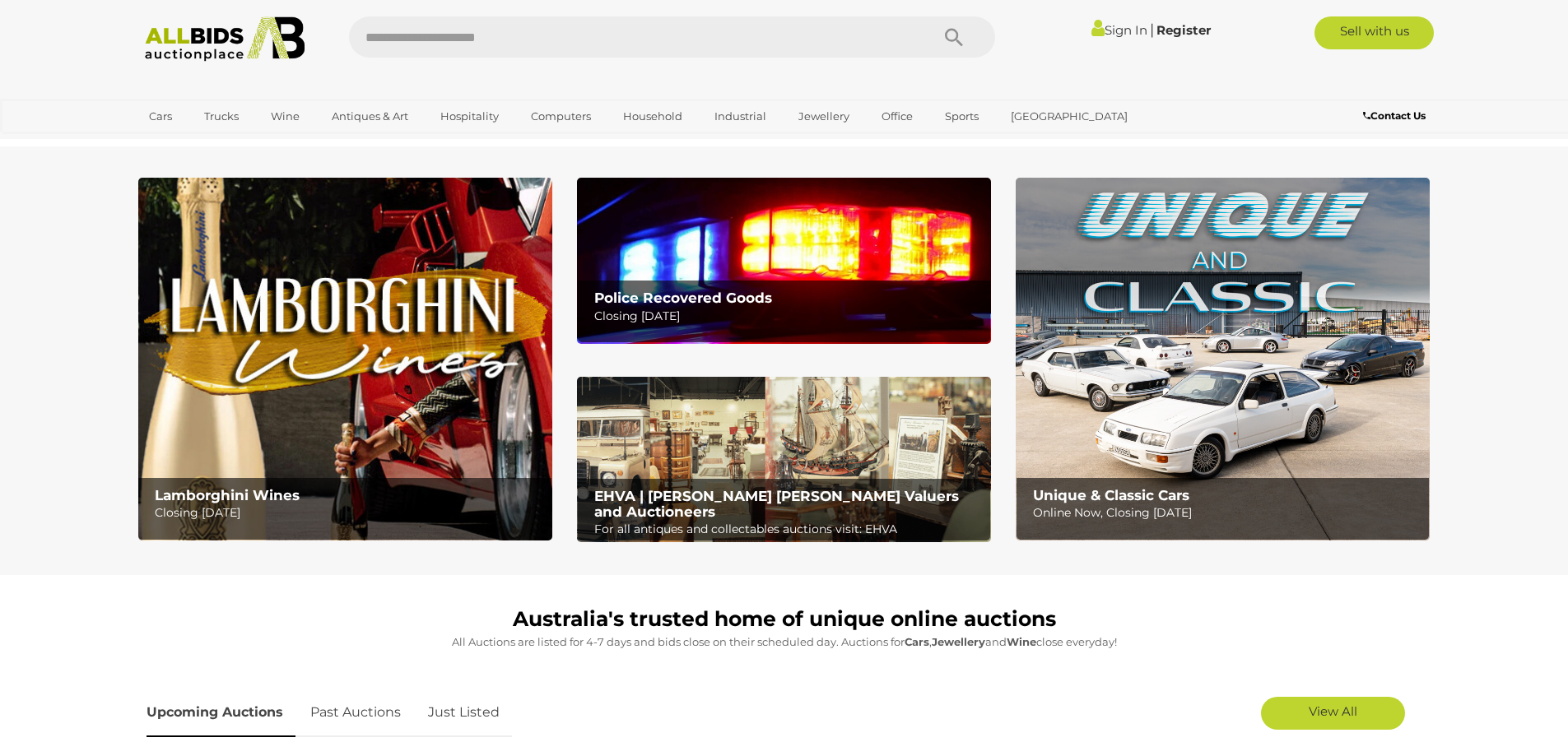
click at [203, 48] on img at bounding box center [225, 38] width 179 height 45
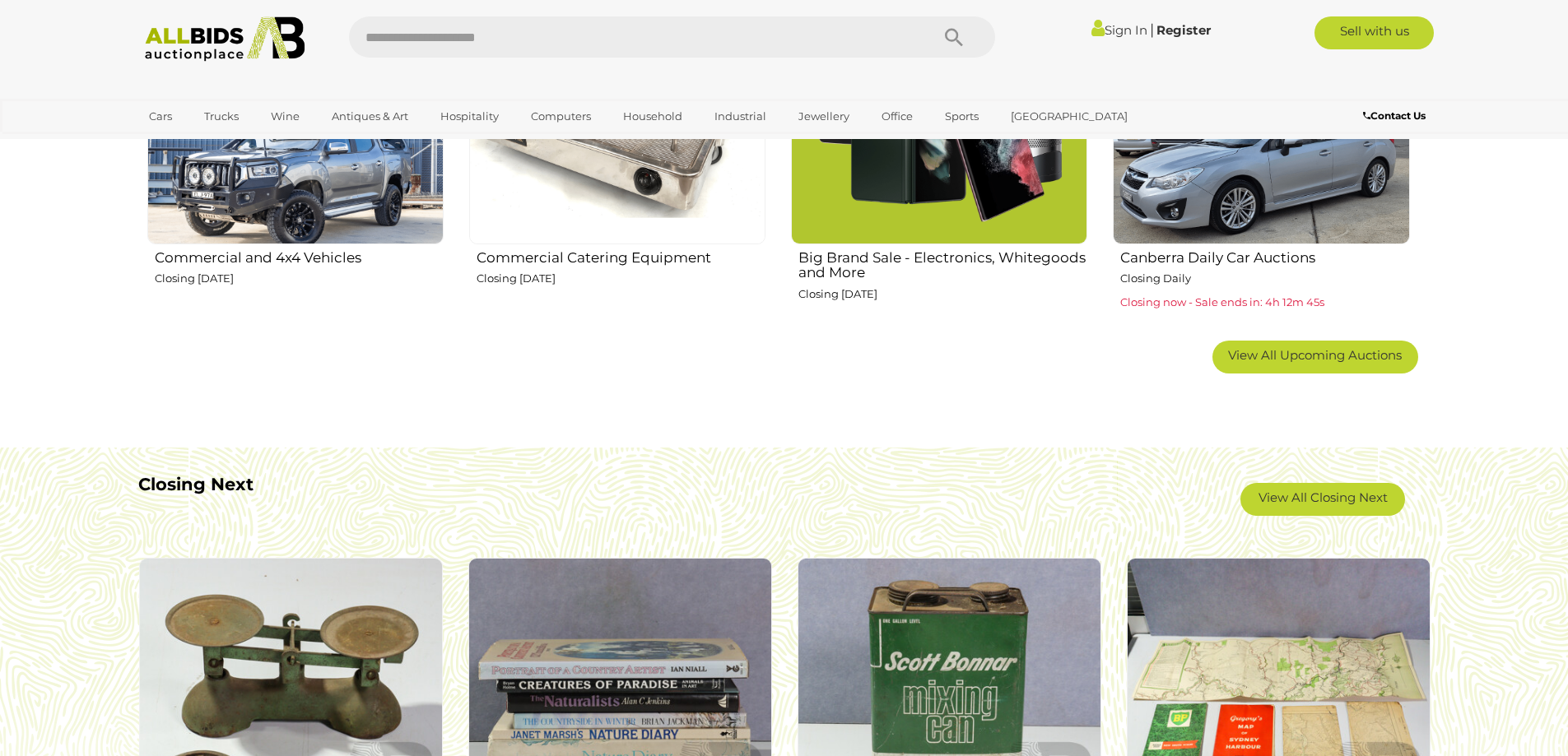
scroll to position [1207, 0]
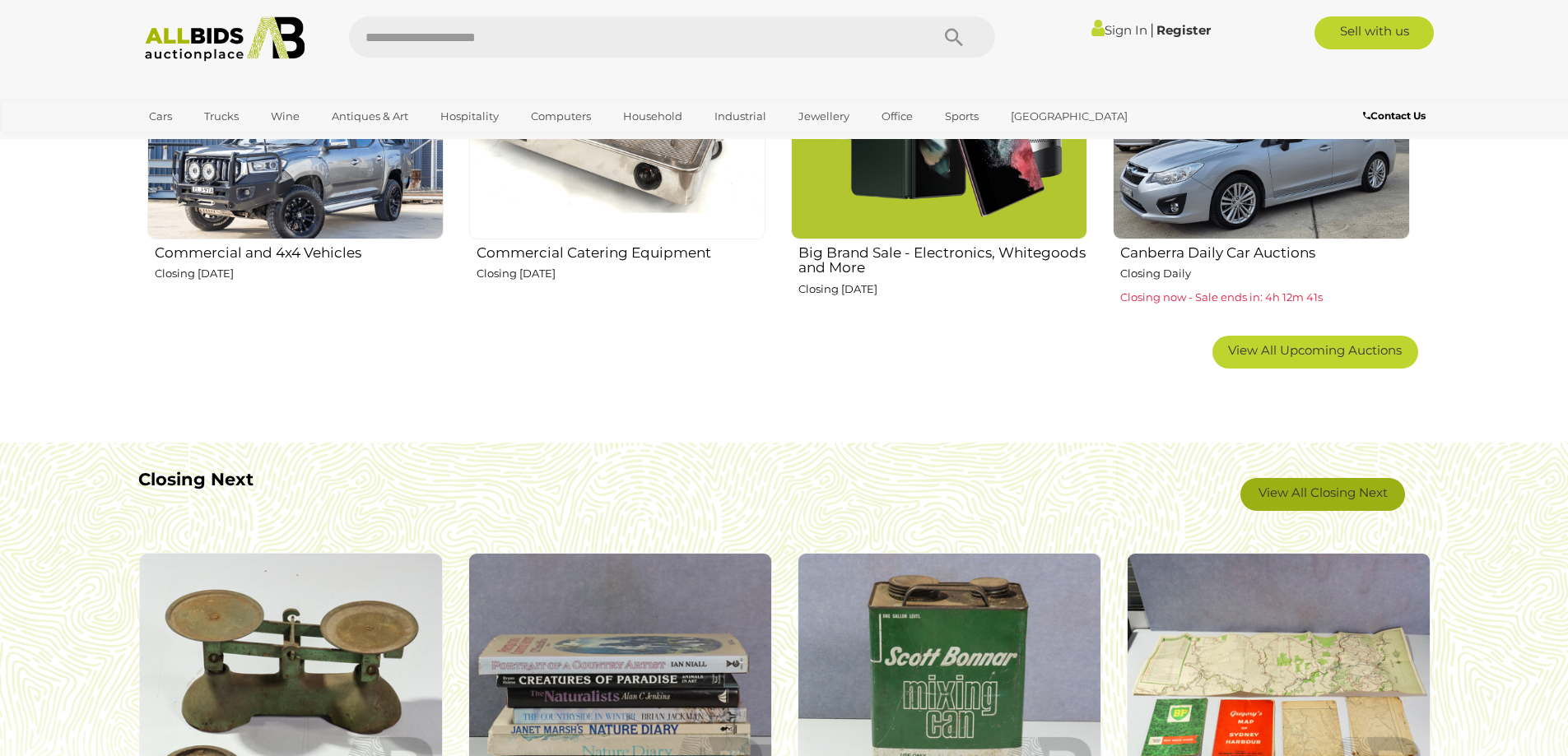
click at [1312, 485] on link "View All Closing Next" at bounding box center [1322, 495] width 165 height 33
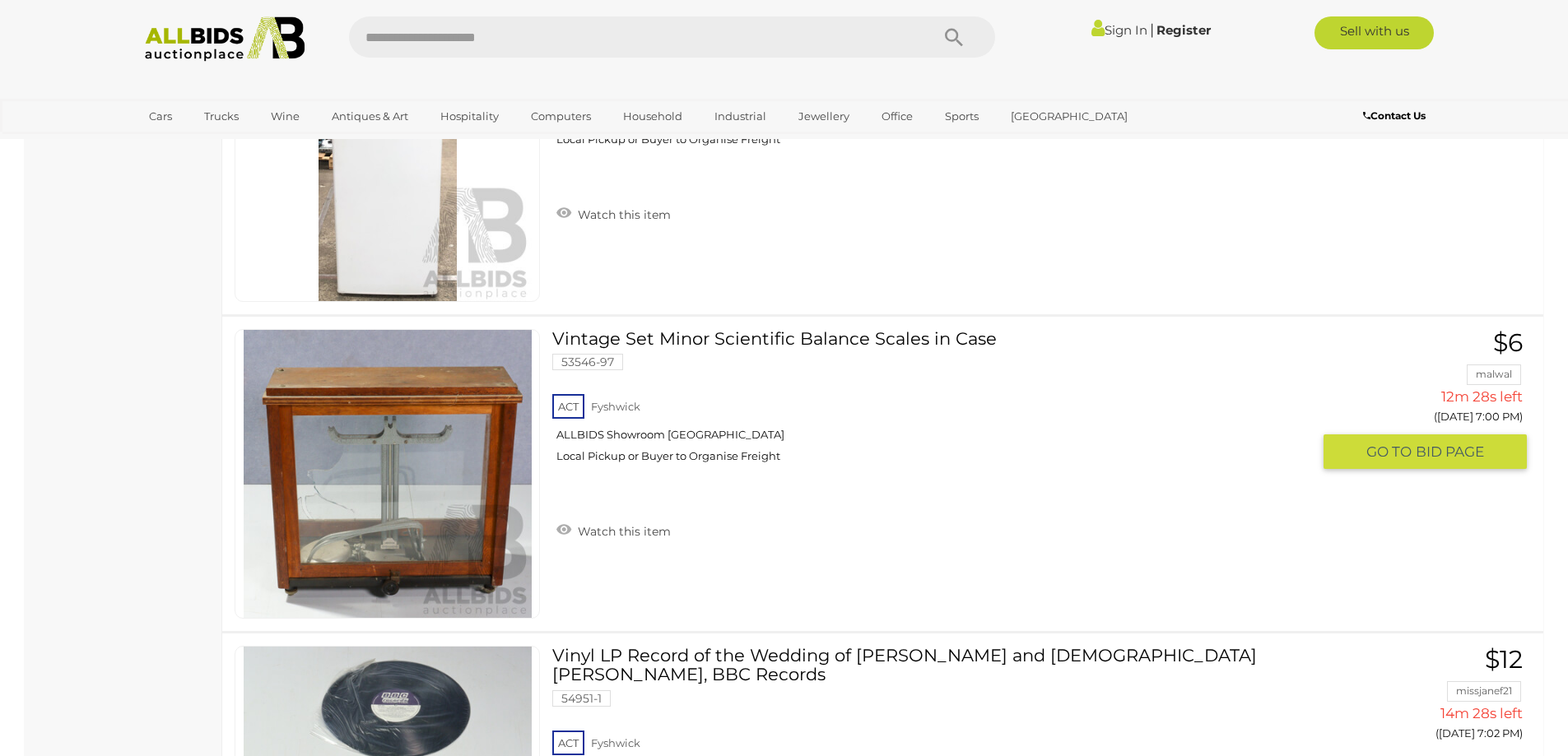
scroll to position [5928, 0]
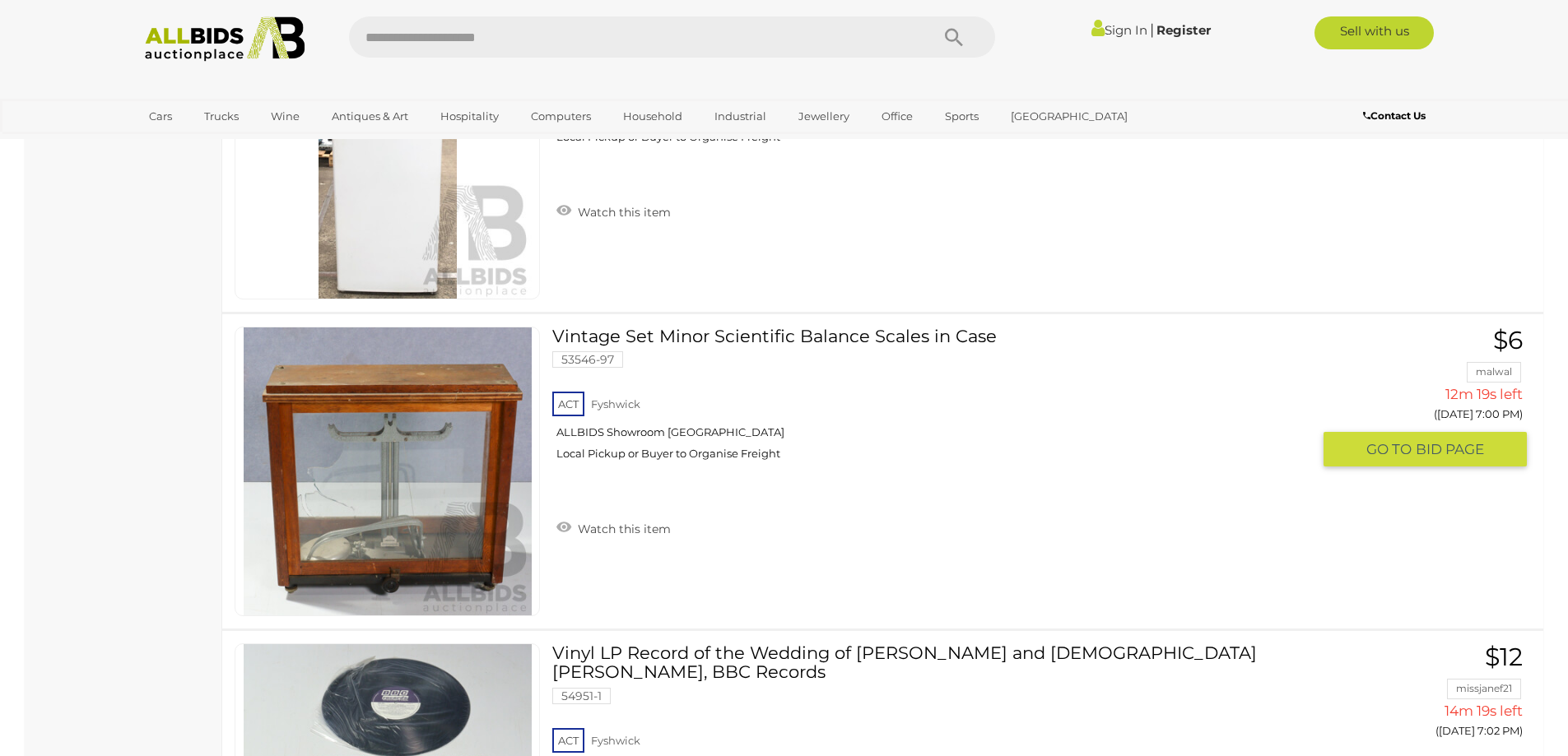
click at [814, 337] on link "Vintage Set Minor Scientific Balance Scales in Case 53546-97 ACT Fyshwick" at bounding box center [937, 399] width 746 height 146
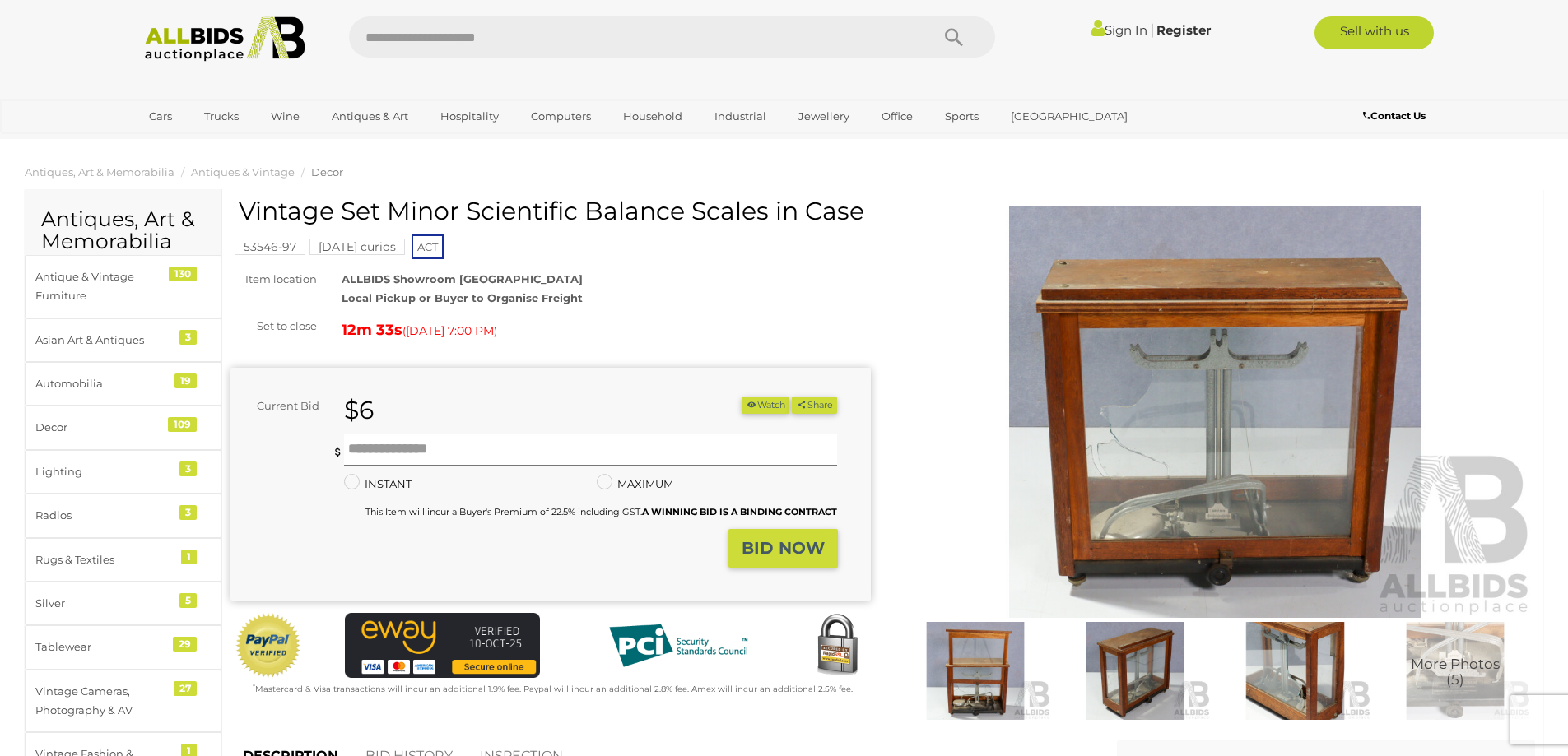
click at [1321, 434] on img at bounding box center [1215, 412] width 640 height 412
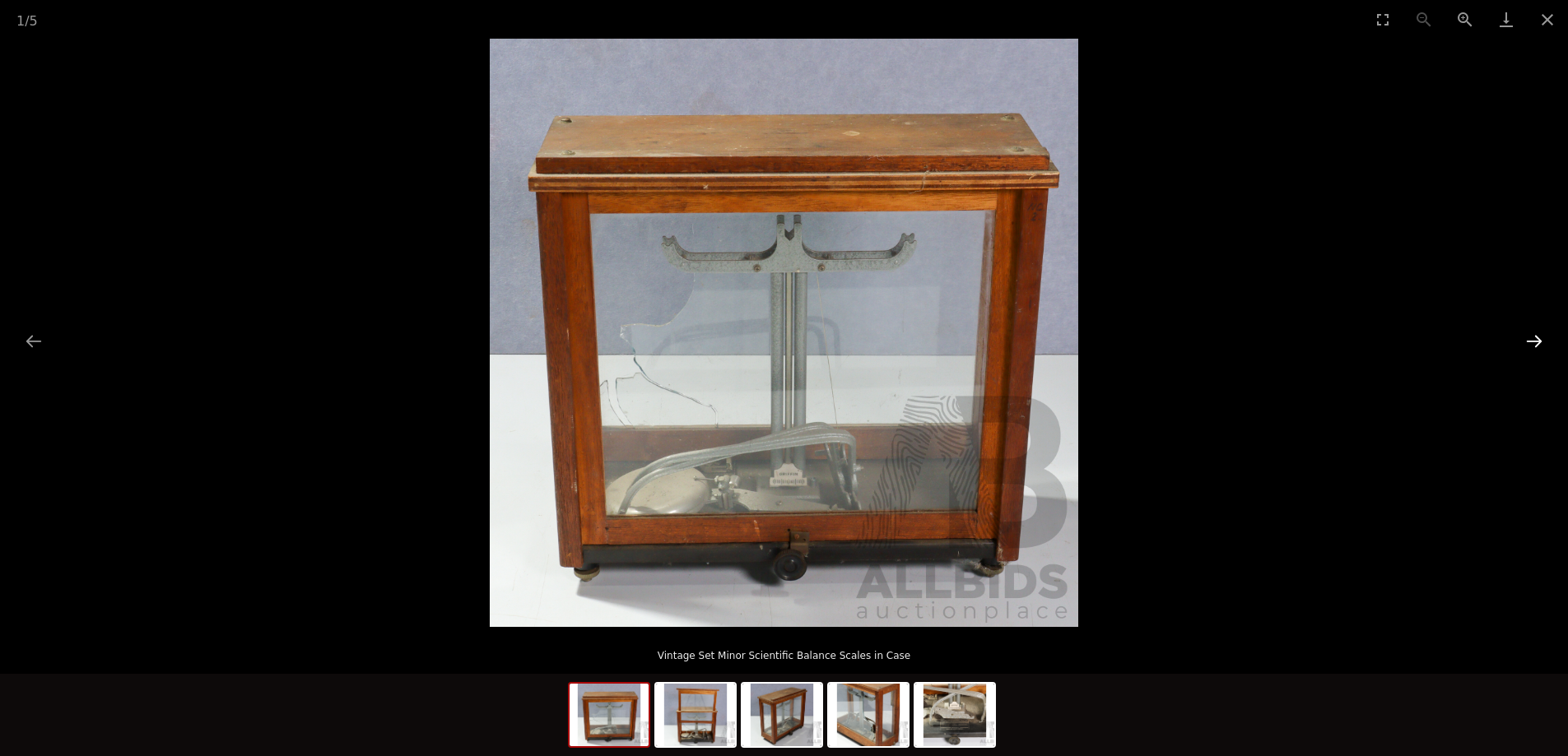
click at [1526, 338] on button "Next slide" at bounding box center [1534, 341] width 34 height 32
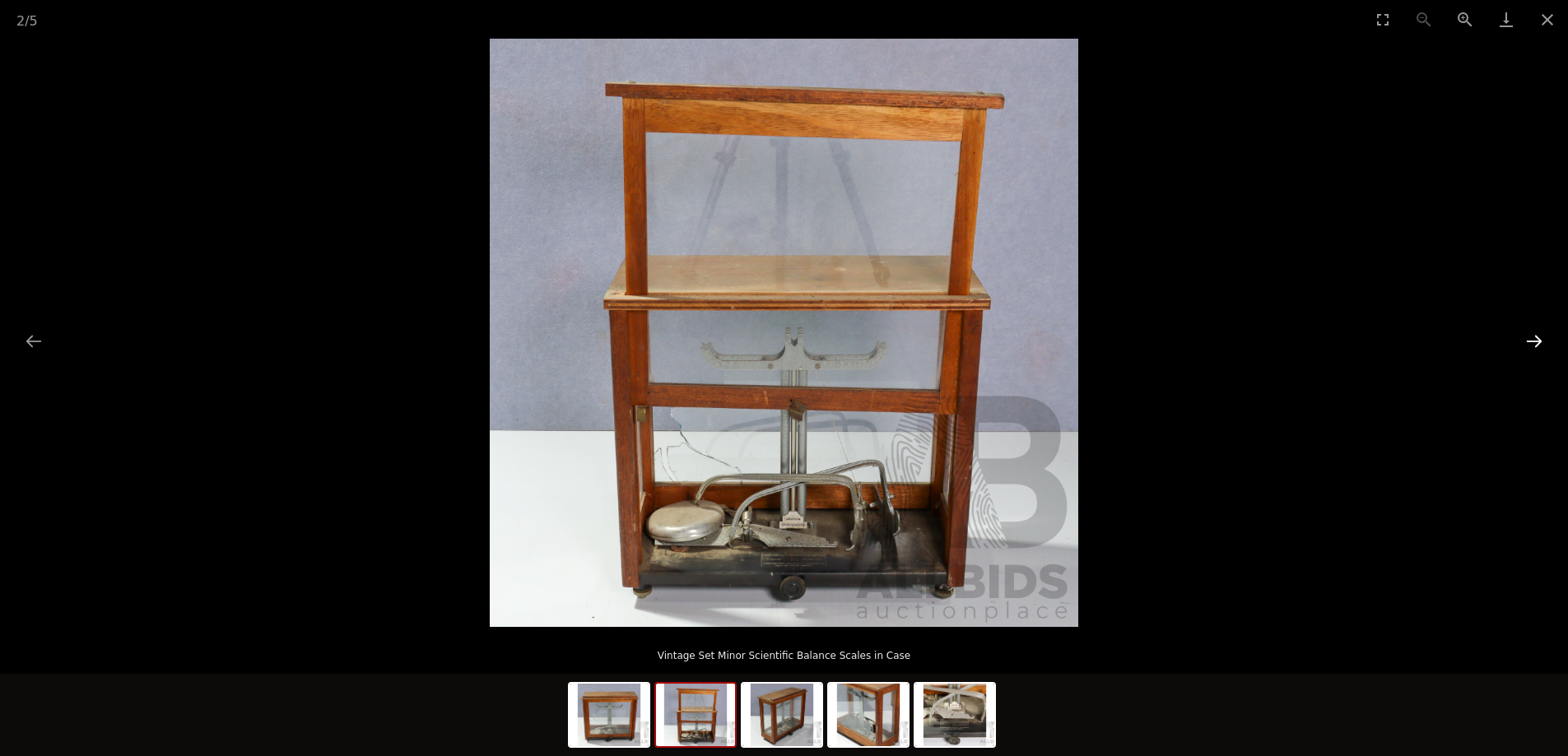
click at [1526, 338] on button "Next slide" at bounding box center [1534, 341] width 34 height 32
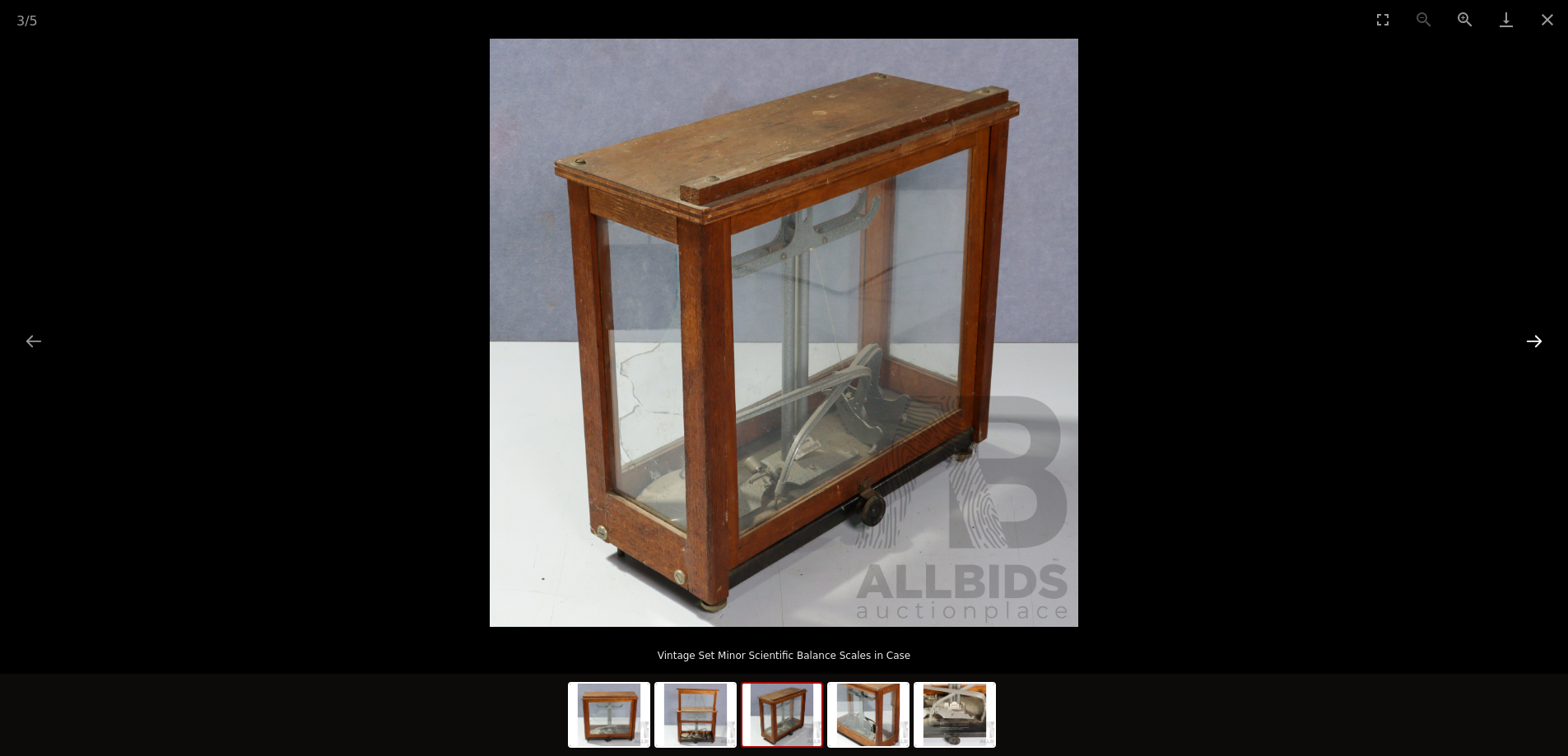
click at [1526, 338] on button "Next slide" at bounding box center [1534, 341] width 34 height 32
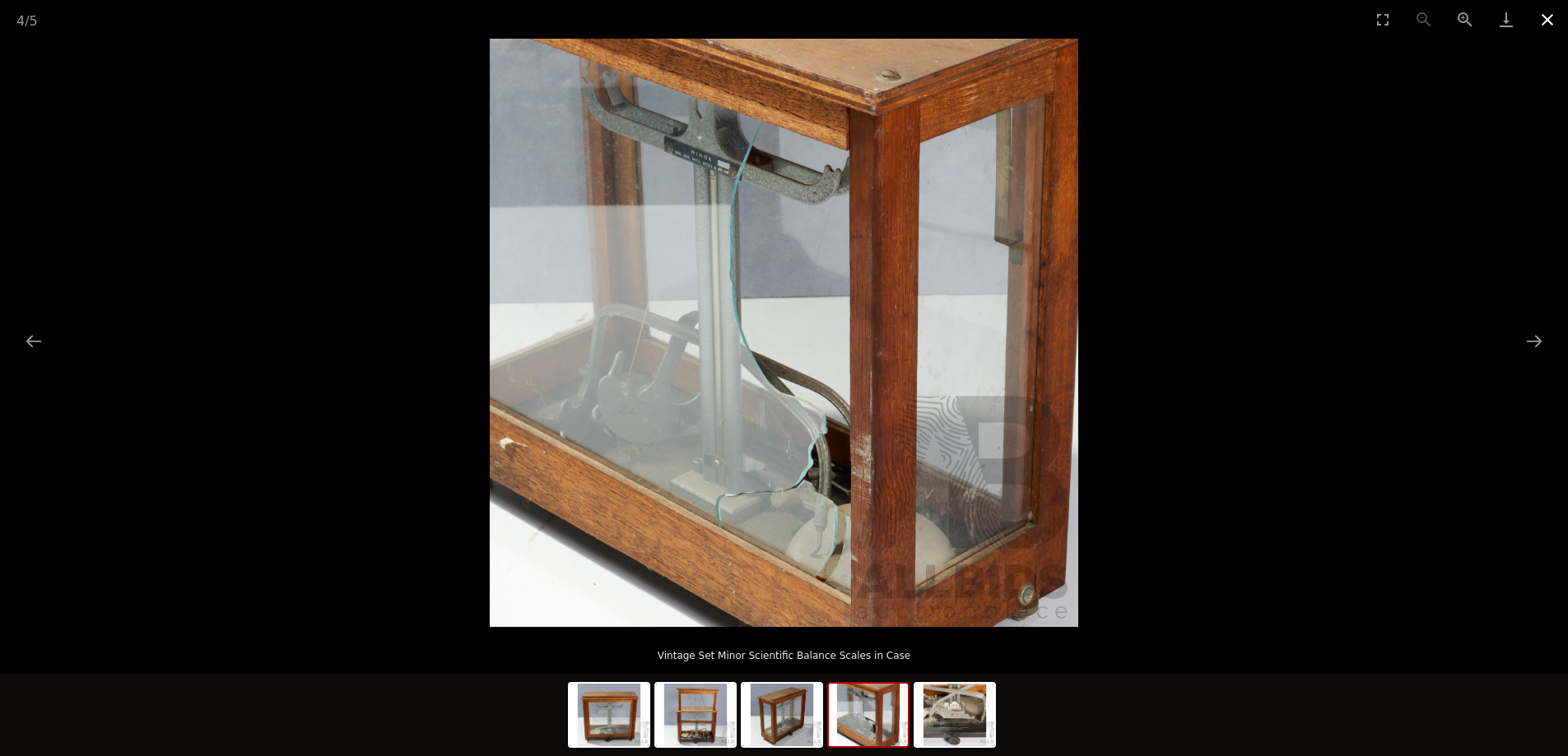
click at [1541, 15] on button "Close gallery" at bounding box center [1547, 19] width 41 height 38
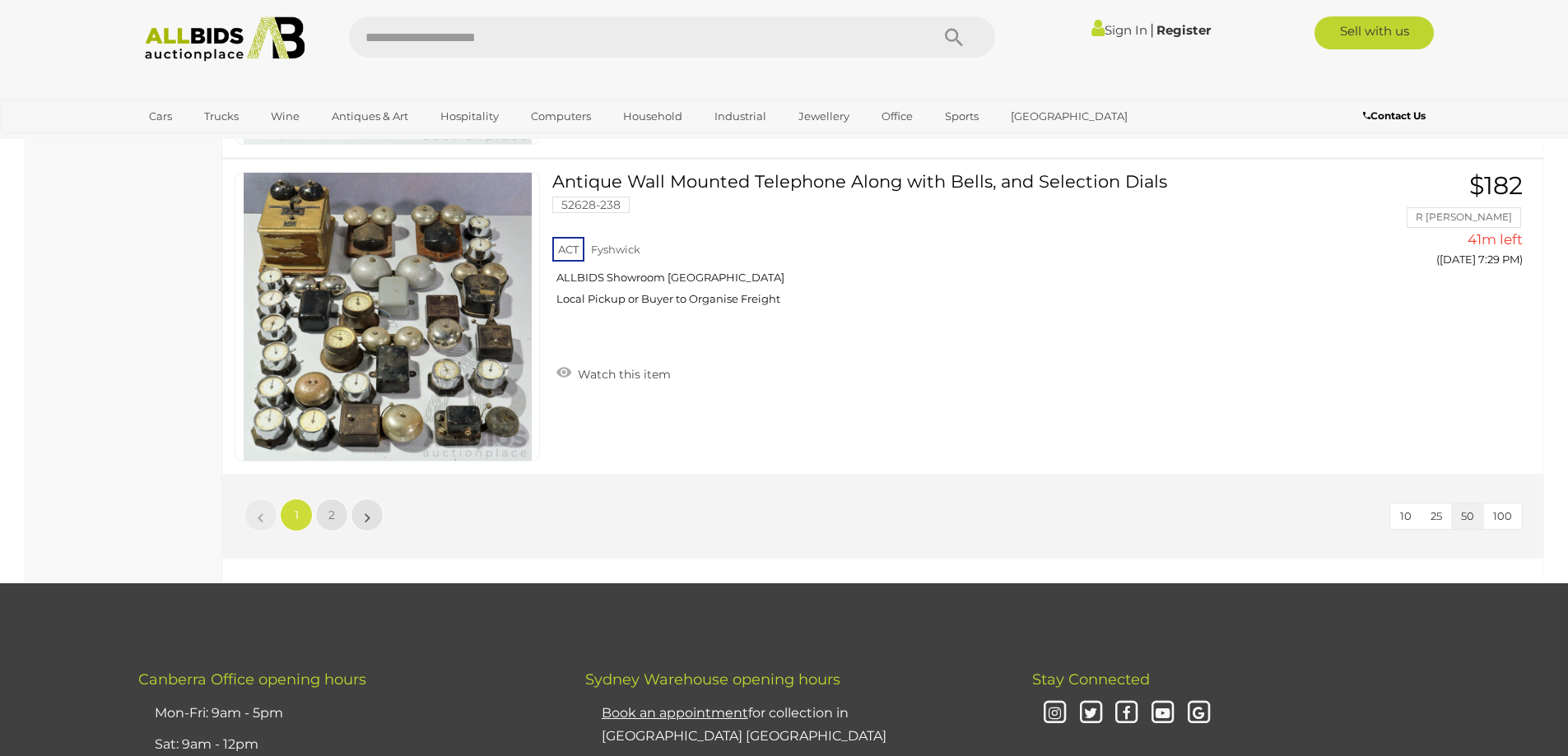
scroll to position [15525, 0]
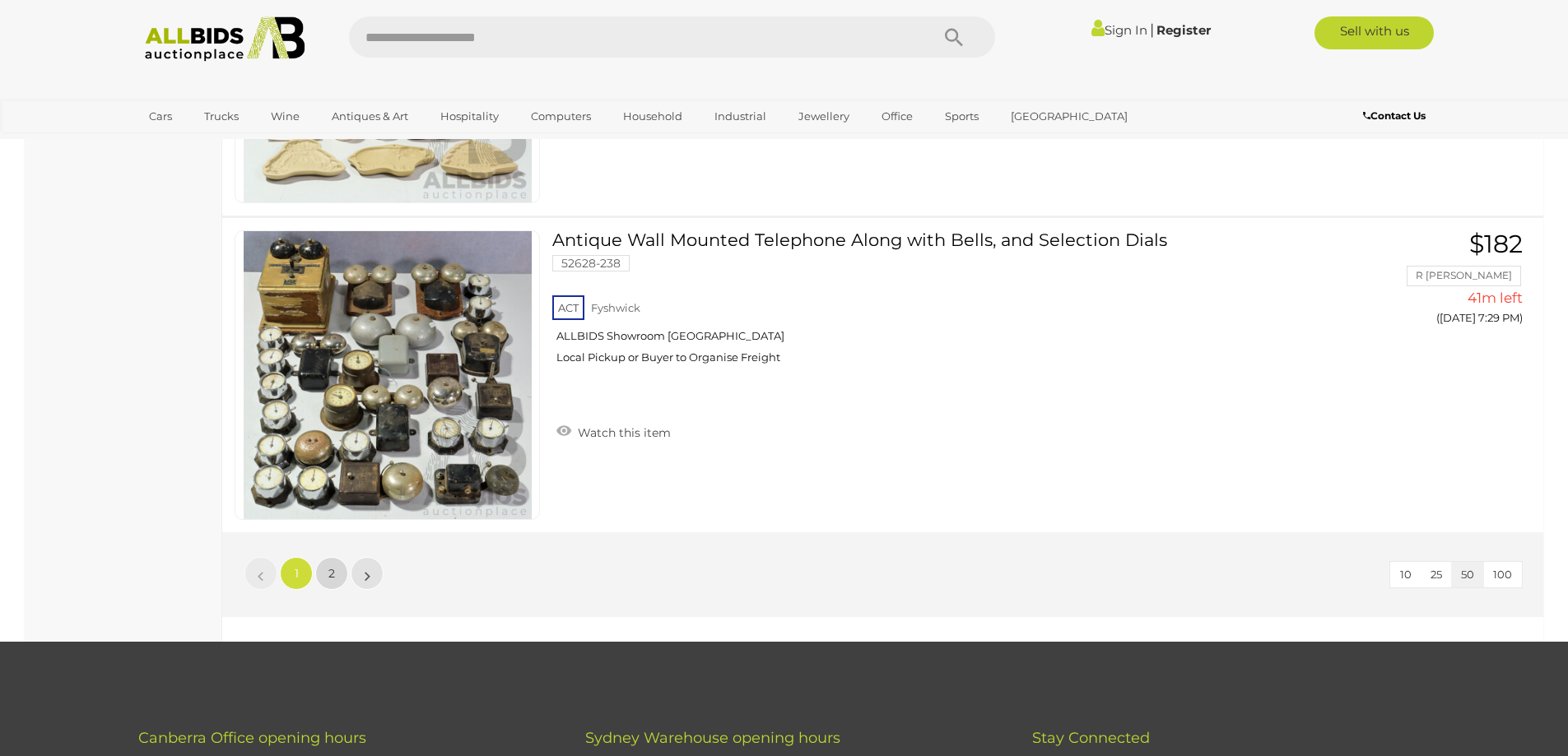
click at [322, 574] on link "2" at bounding box center [332, 573] width 33 height 33
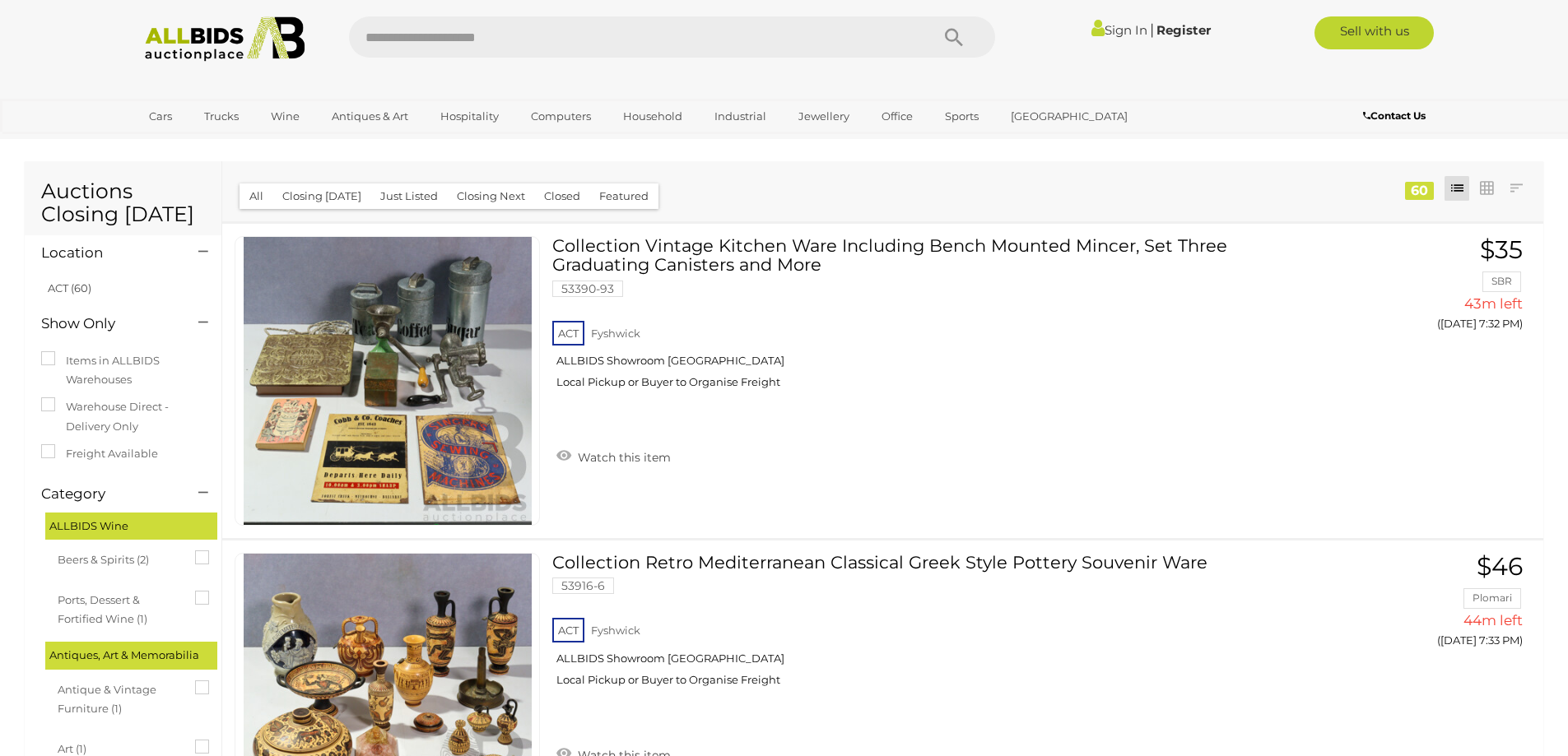
click at [470, 52] on input "text" at bounding box center [631, 37] width 565 height 41
type input "*******"
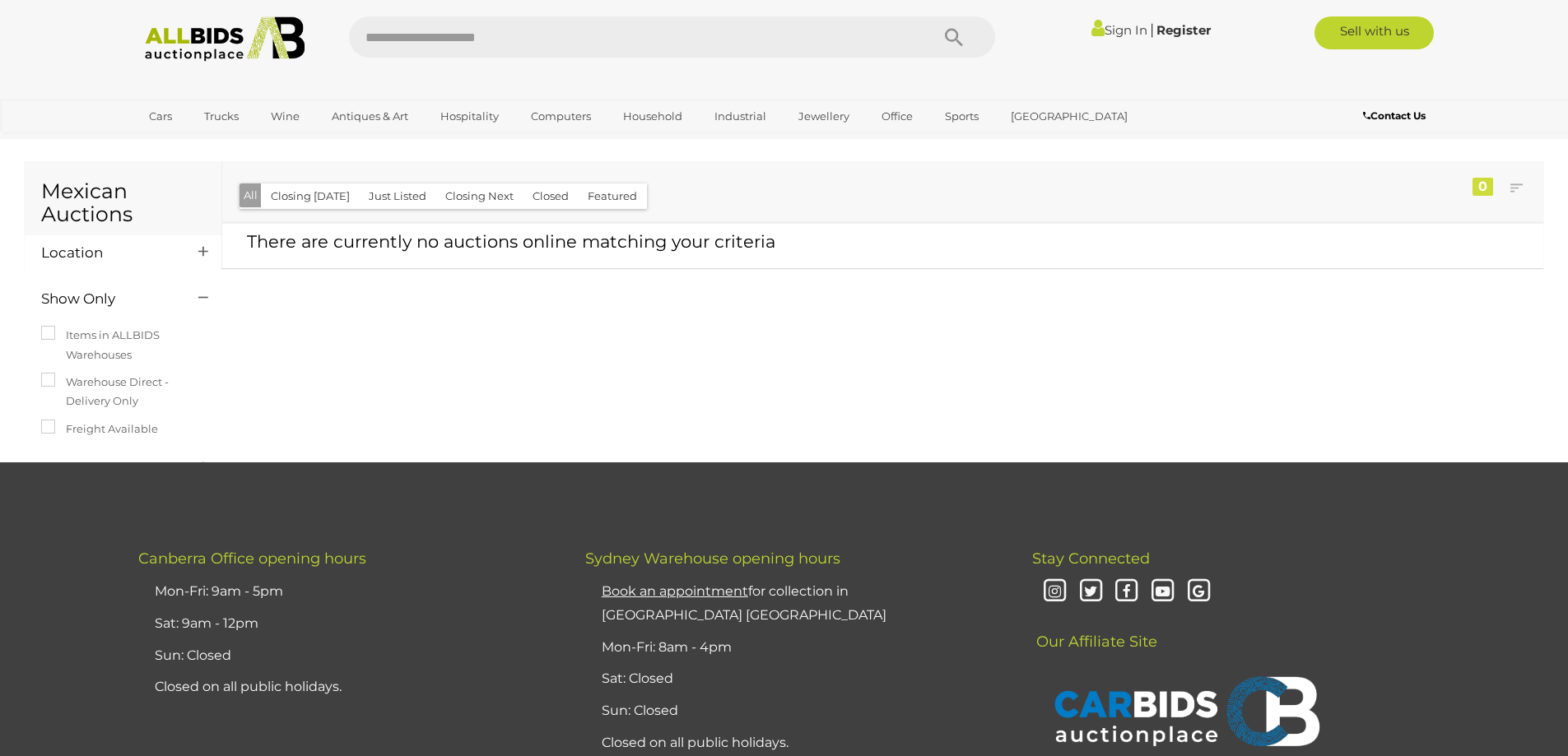
click at [470, 52] on input "text" at bounding box center [631, 37] width 565 height 41
type input "*****"
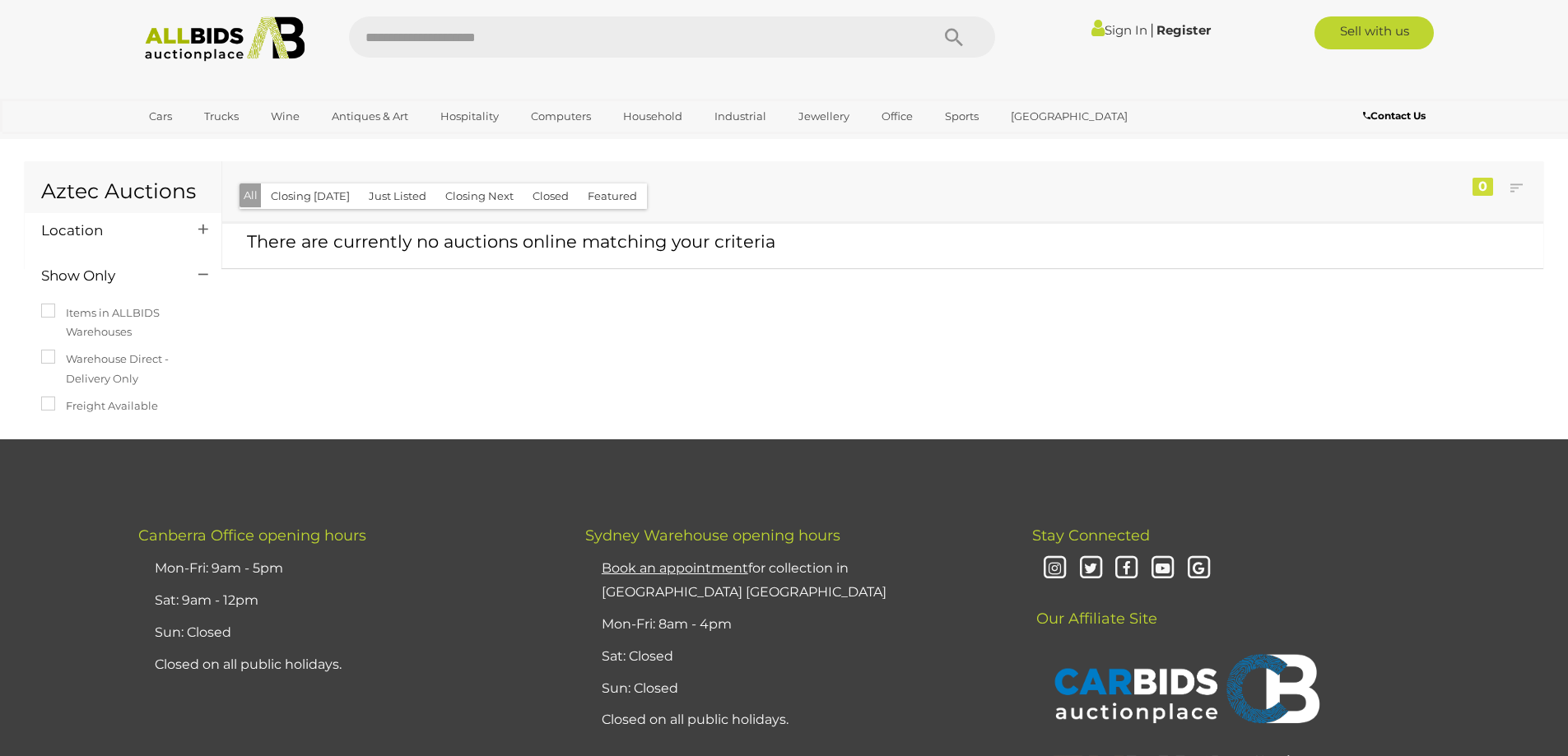
click at [470, 52] on input "text" at bounding box center [631, 37] width 565 height 41
type input "*******"
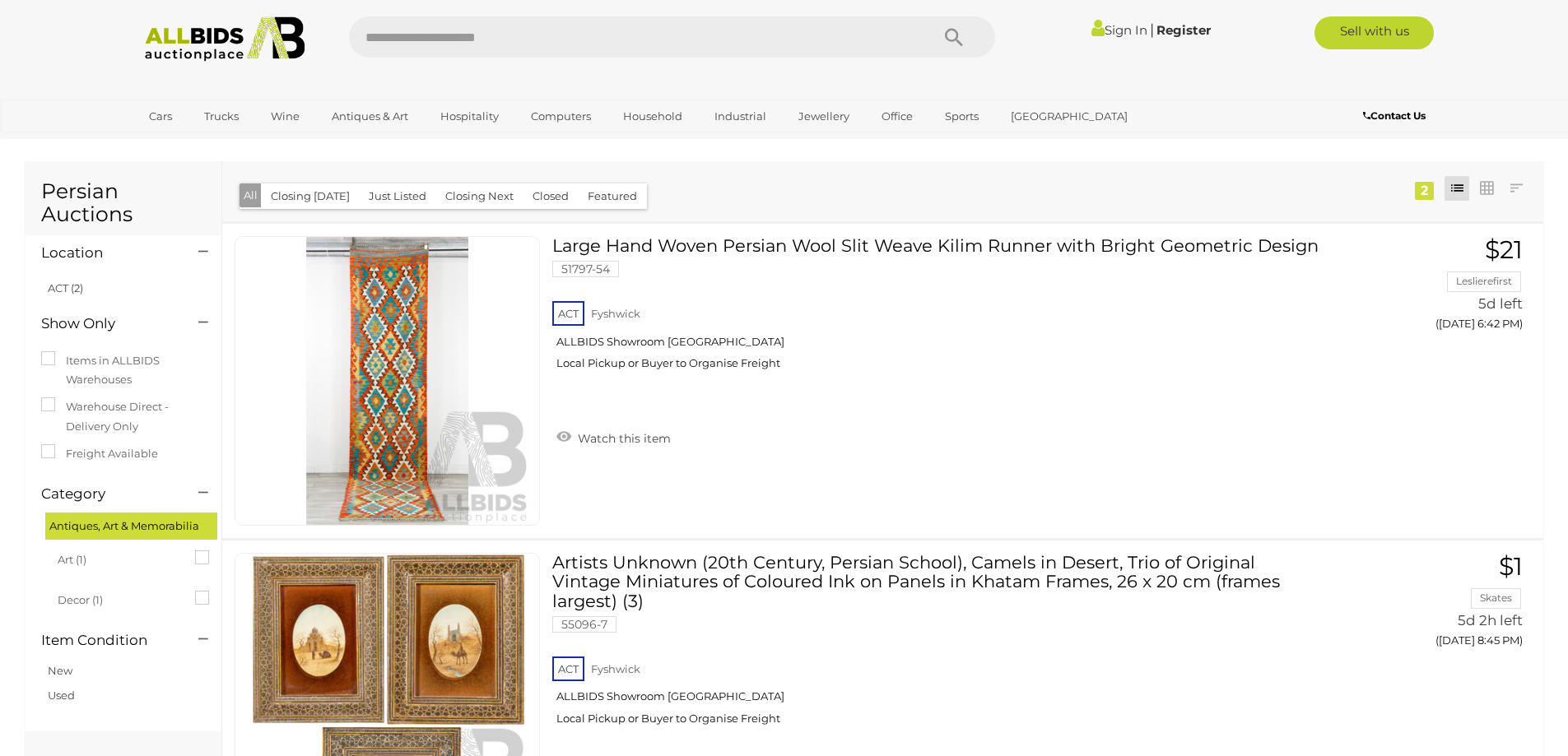
click at [469, 53] on input "text" at bounding box center [631, 37] width 565 height 41
type input "****"
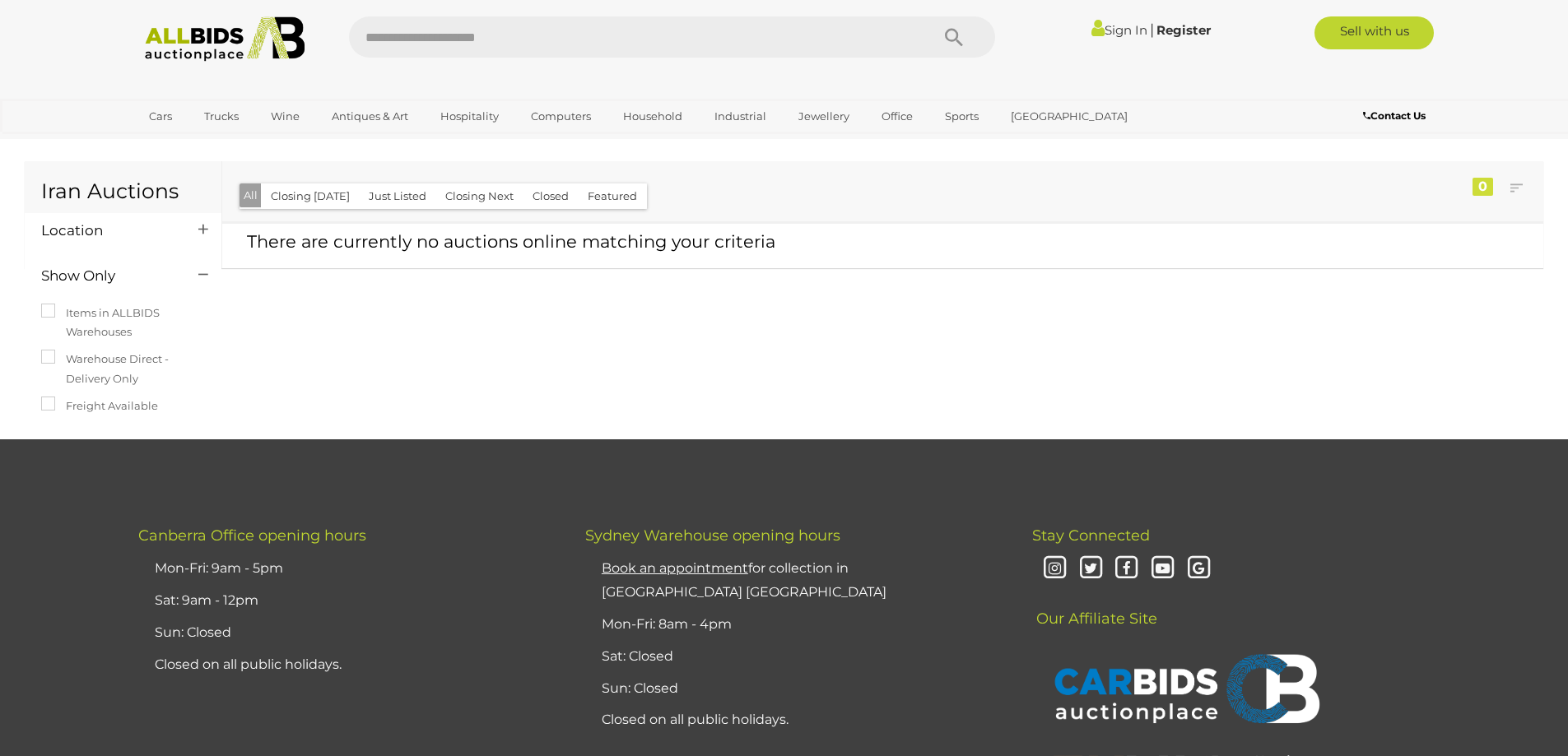
click at [526, 33] on input "text" at bounding box center [631, 37] width 565 height 41
type input "****"
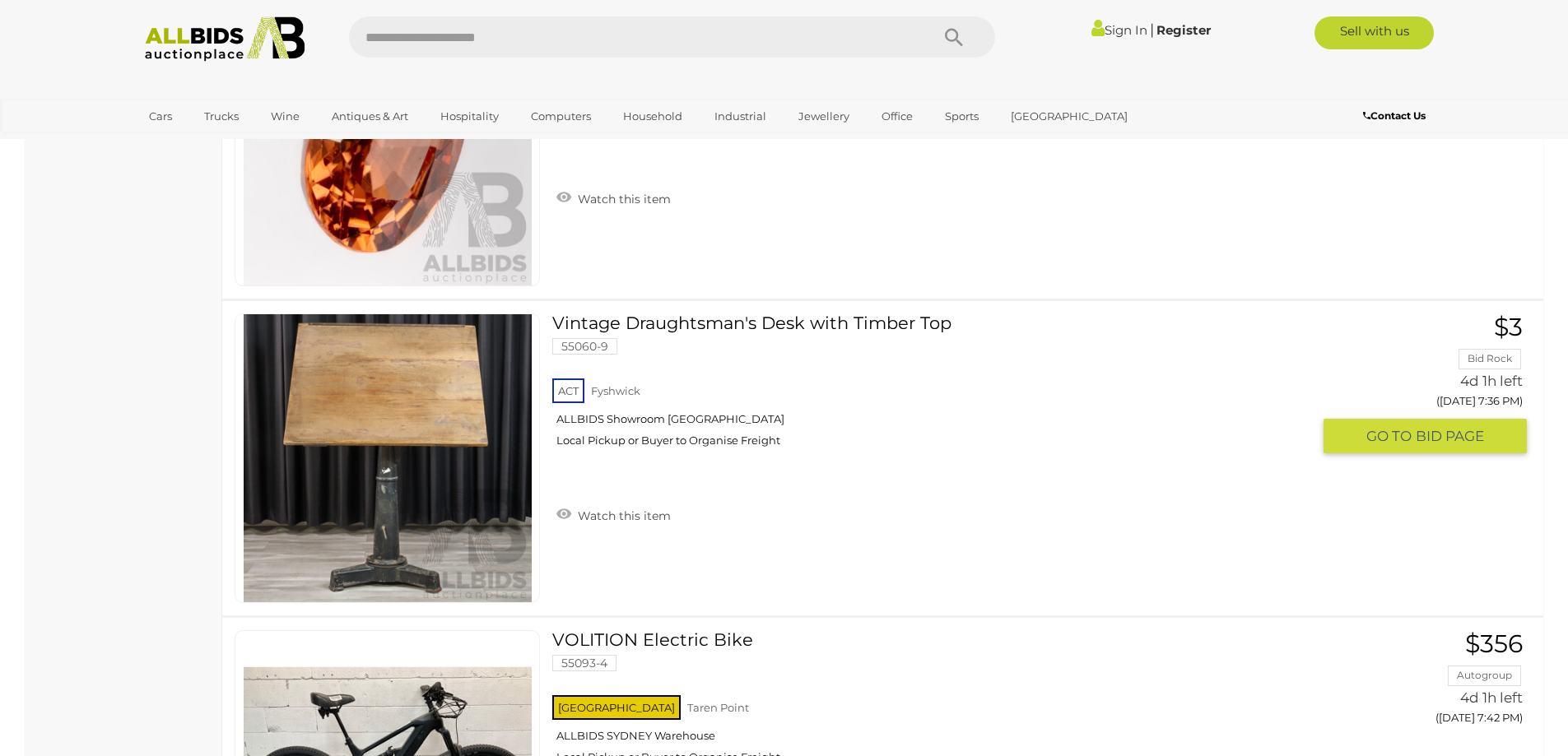
scroll to position [10694, 0]
